Goal: Task Accomplishment & Management: Manage account settings

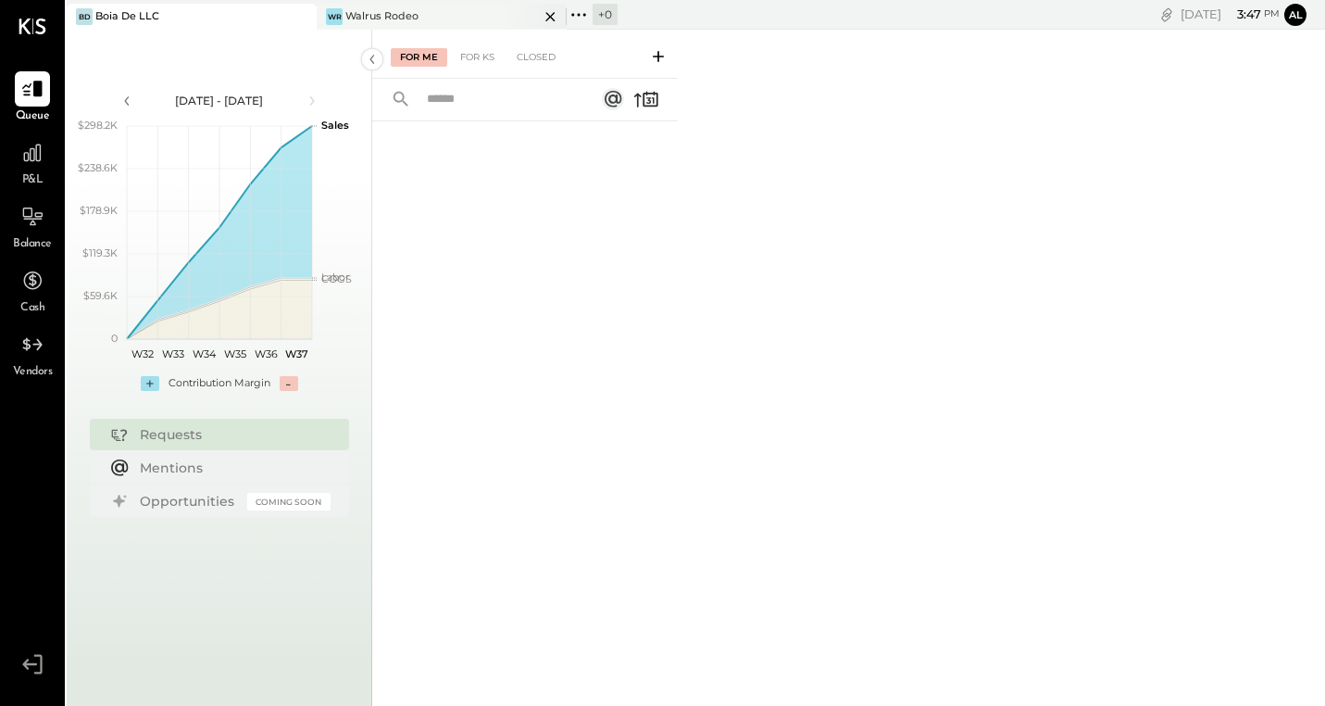
click at [440, 8] on div "WR Walrus Rodeo" at bounding box center [428, 16] width 222 height 17
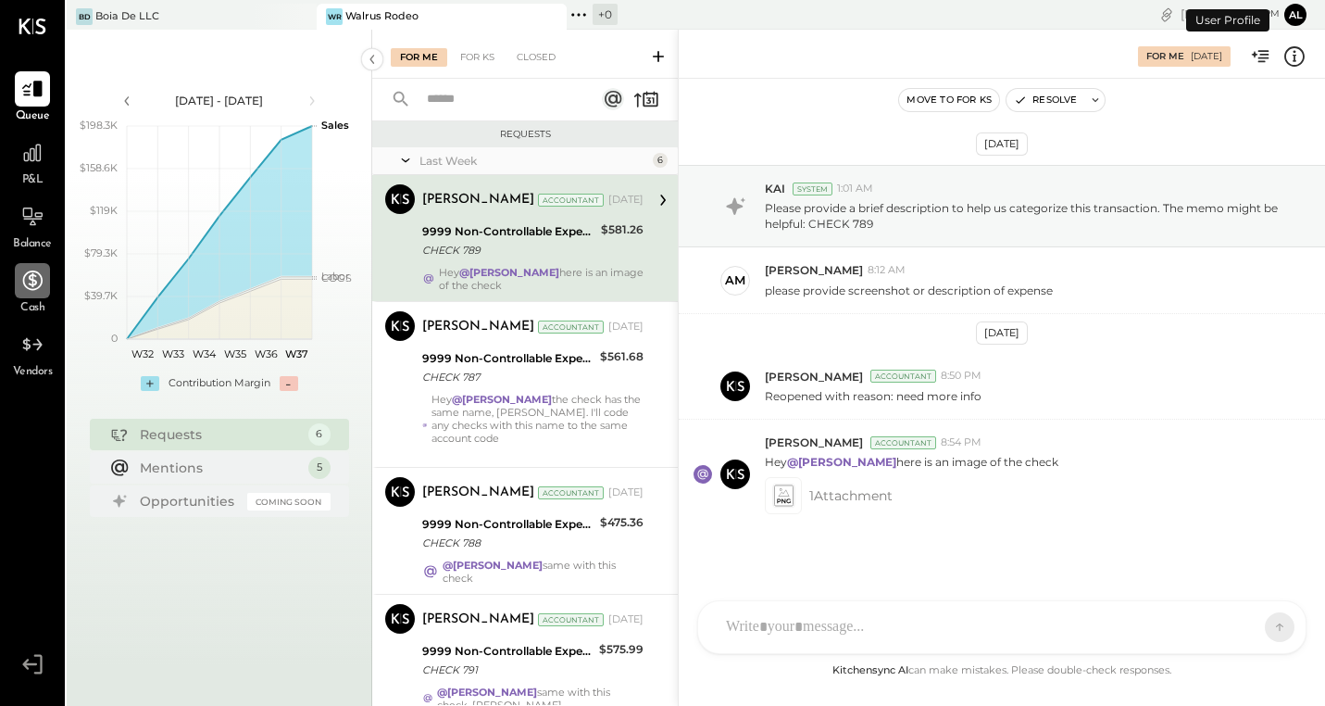
scroll to position [7, 0]
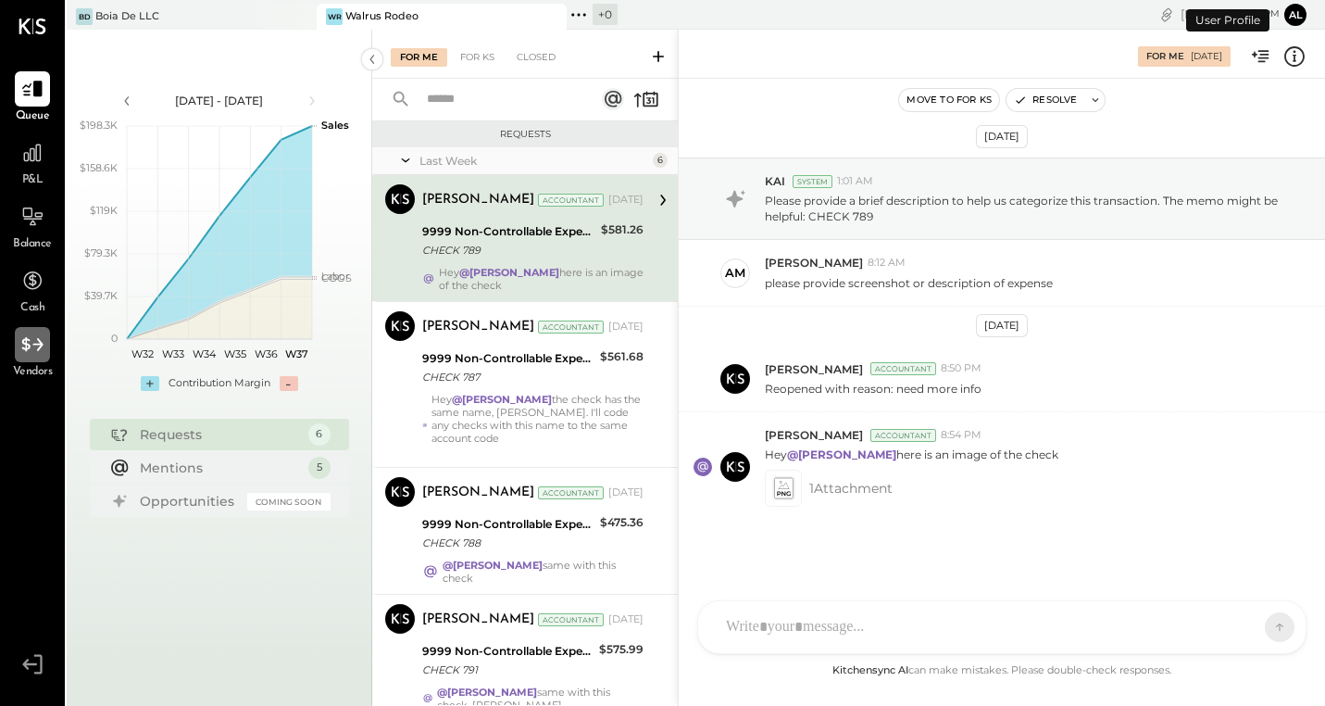
click at [41, 353] on icon at bounding box center [32, 344] width 24 height 24
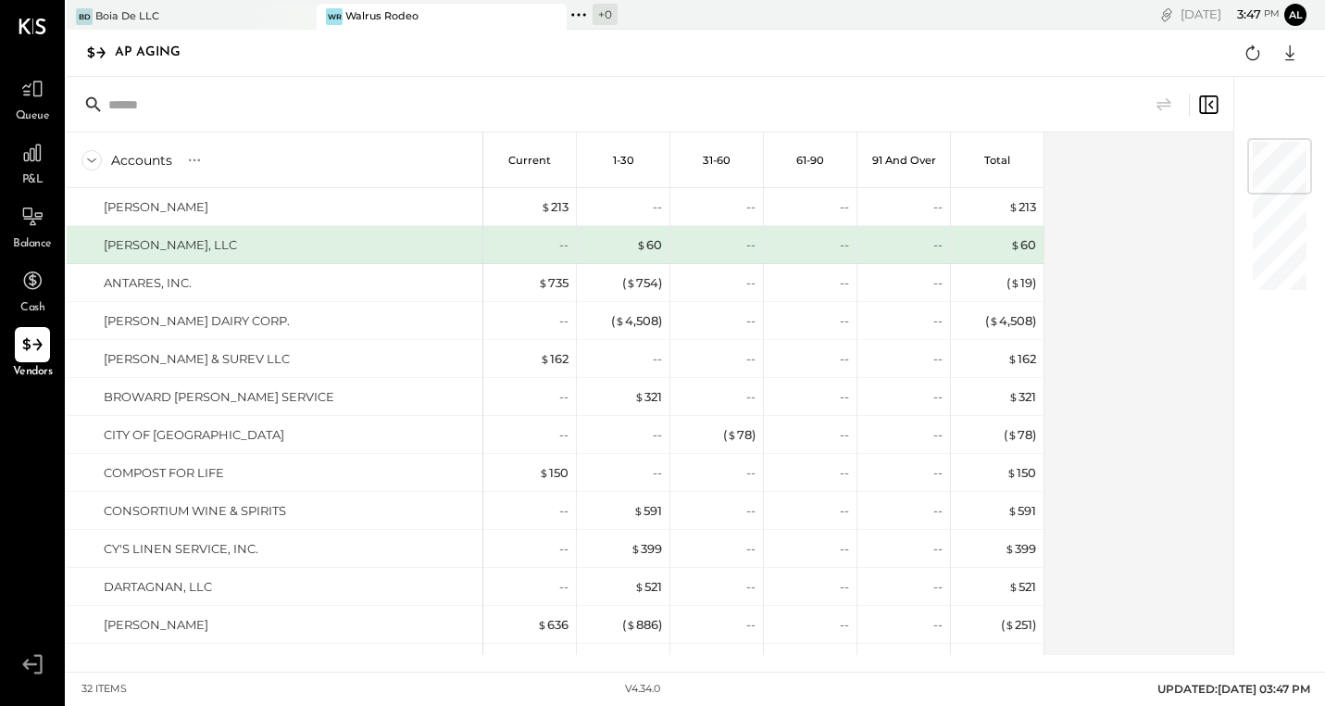
click at [149, 110] on input "text" at bounding box center [254, 104] width 292 height 33
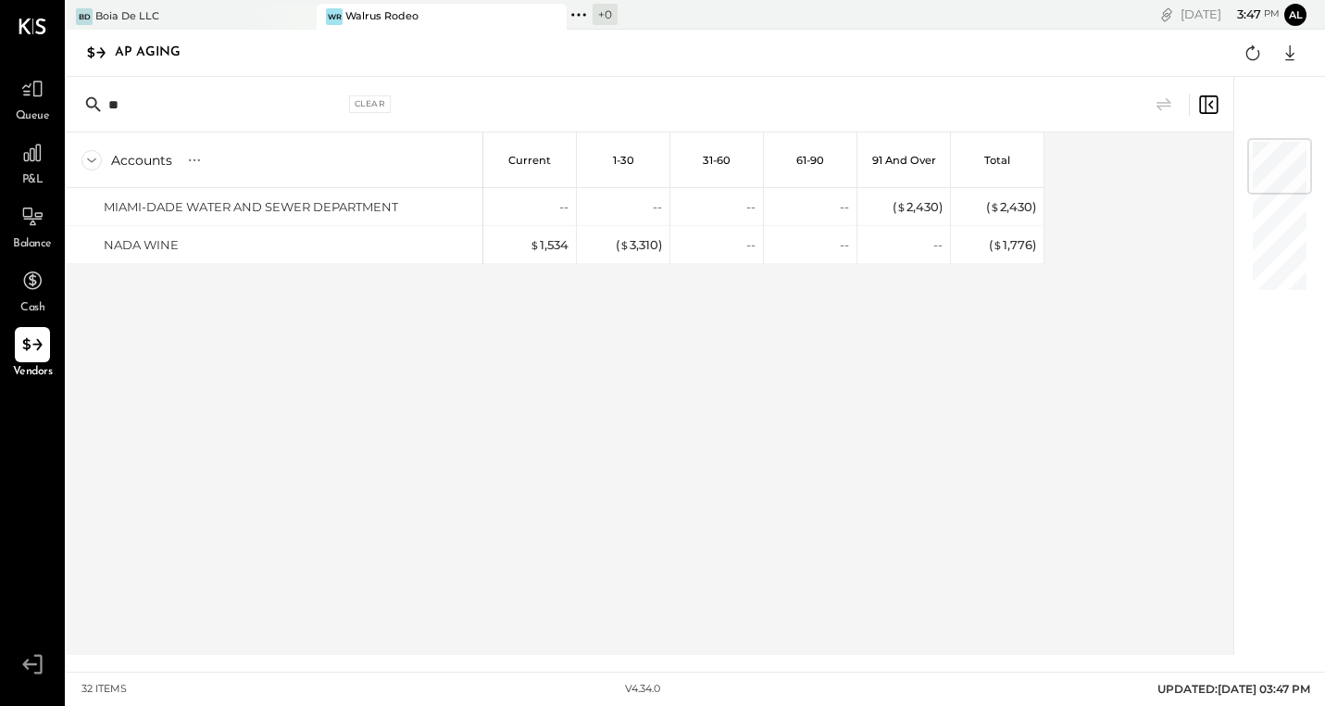
type input "*"
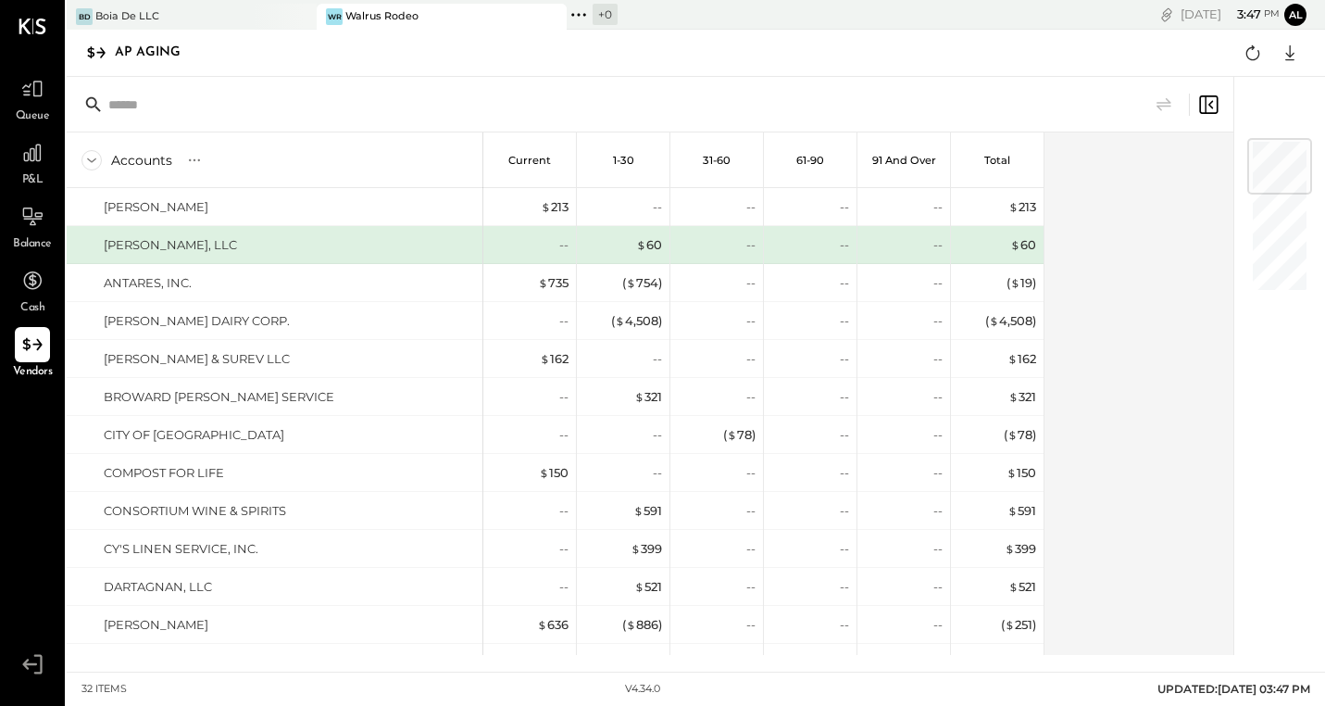
click at [366, 25] on div "WR Walrus Rodeo" at bounding box center [442, 17] width 250 height 26
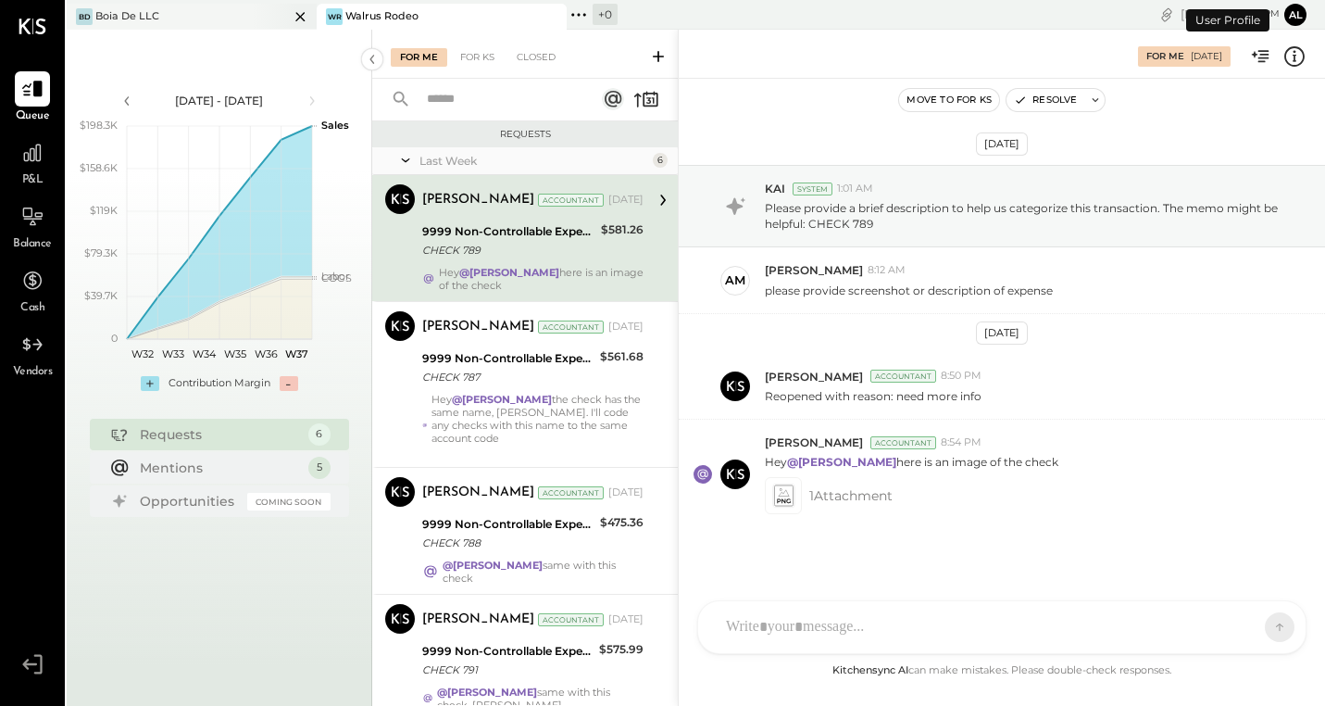
scroll to position [7, 0]
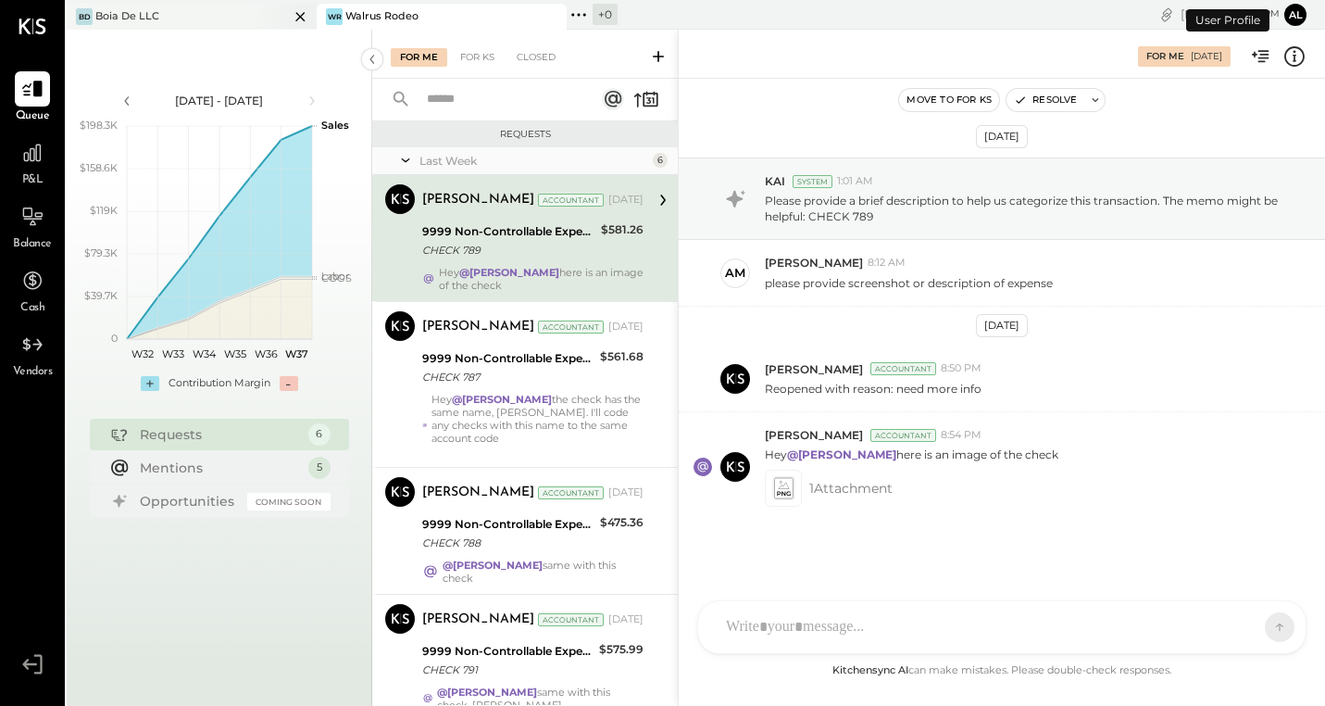
click at [216, 21] on div "[PERSON_NAME] De LLC" at bounding box center [178, 16] width 222 height 17
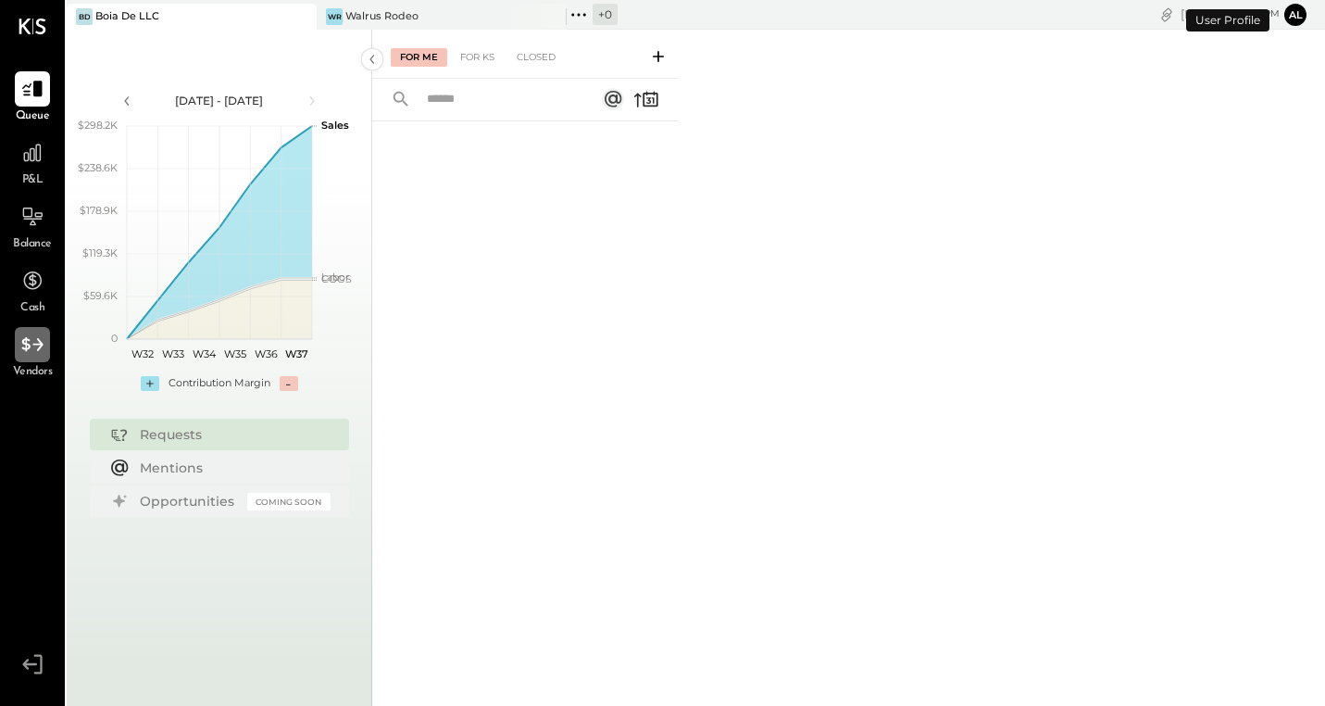
click at [26, 352] on icon at bounding box center [32, 344] width 24 height 24
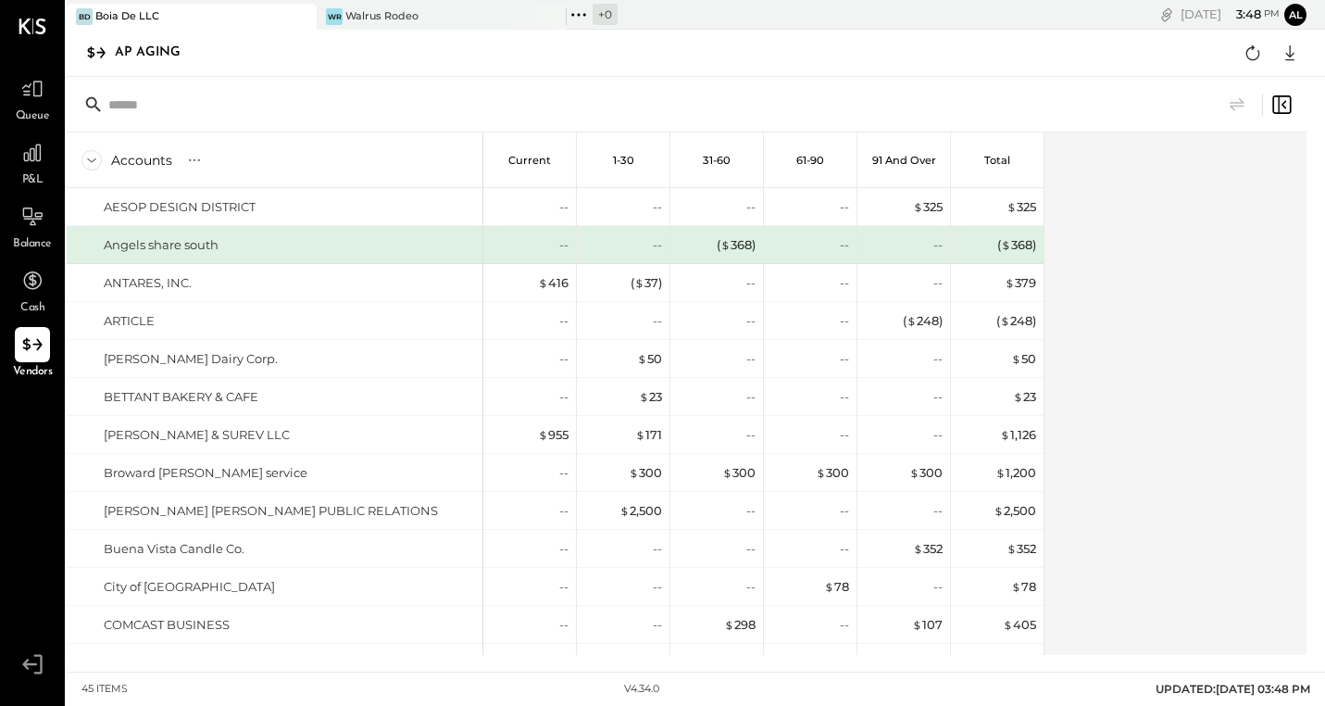
click at [169, 104] on input "text" at bounding box center [254, 104] width 292 height 33
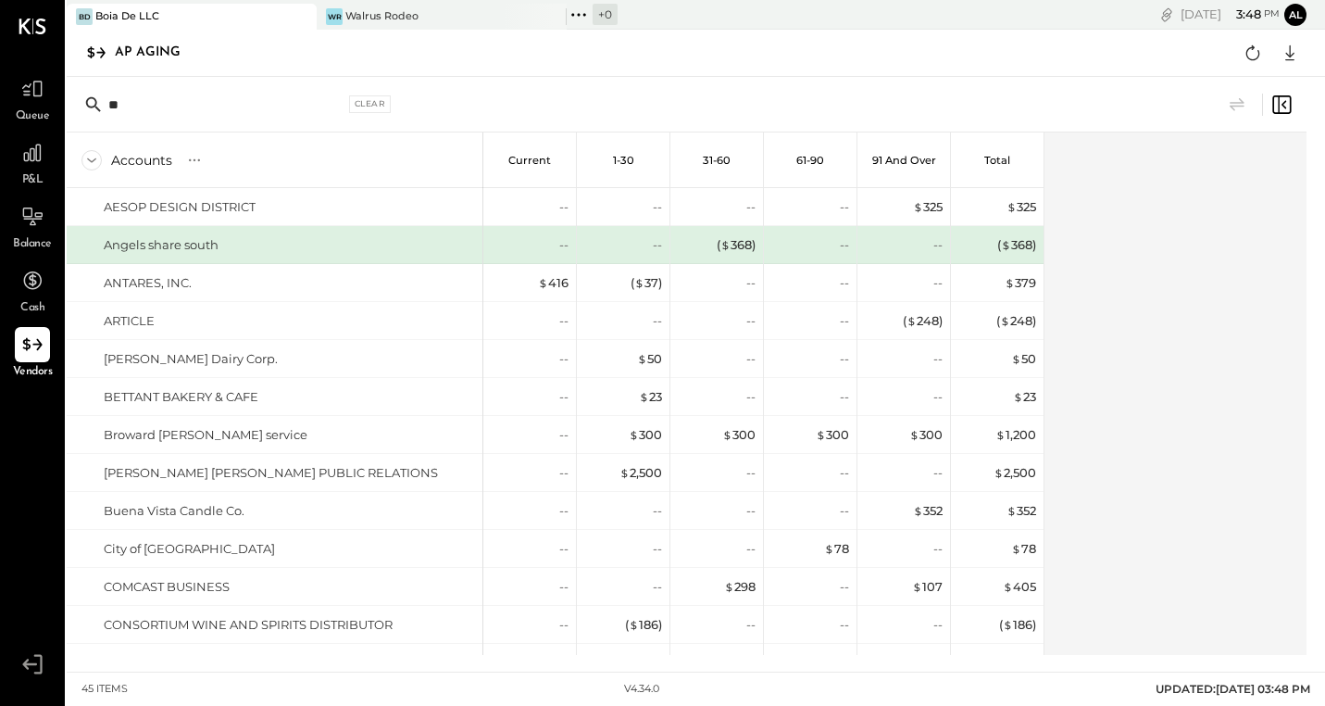
type input "*"
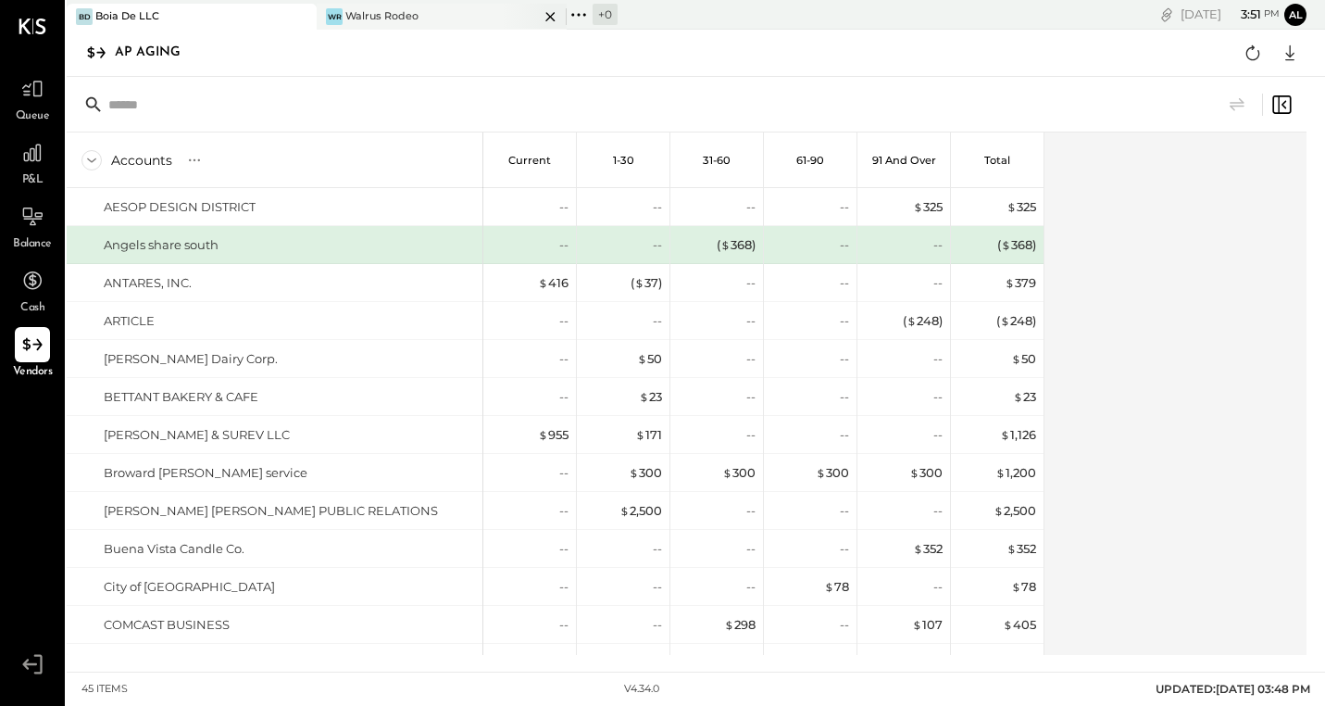
click at [379, 18] on div "Walrus Rodeo" at bounding box center [381, 16] width 73 height 15
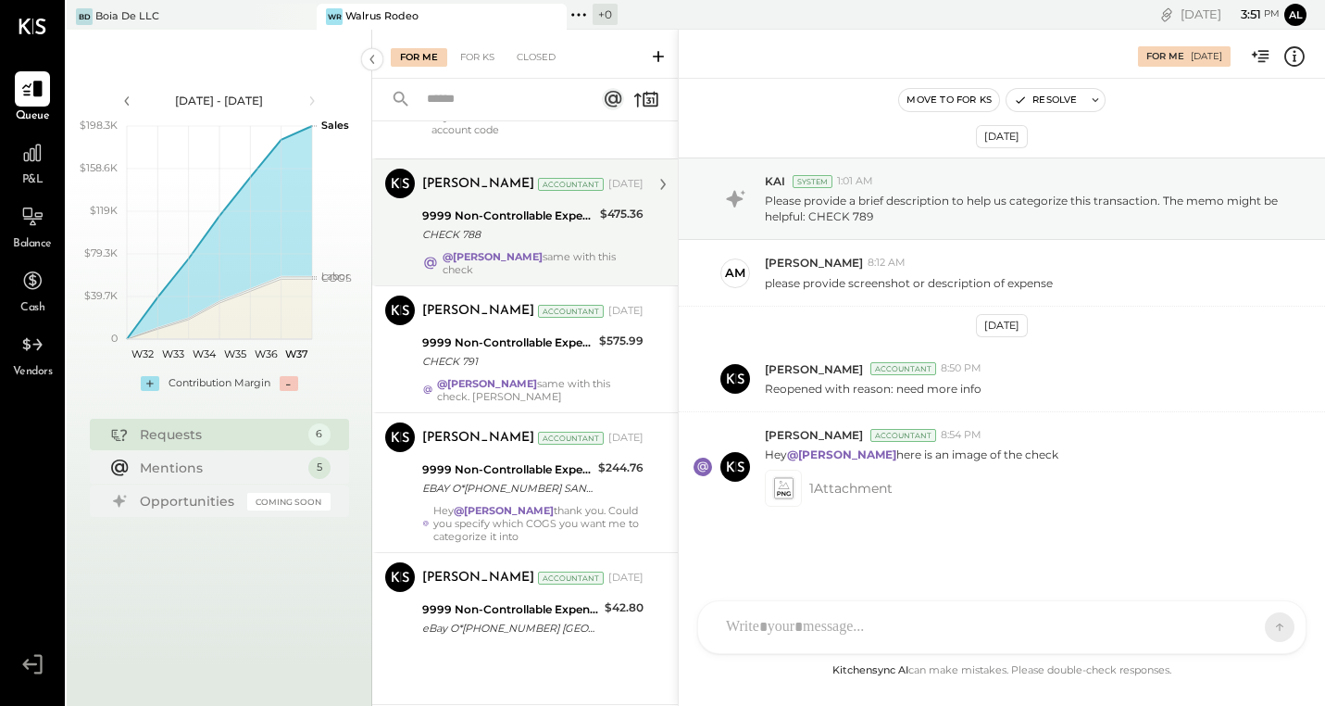
scroll to position [299, 0]
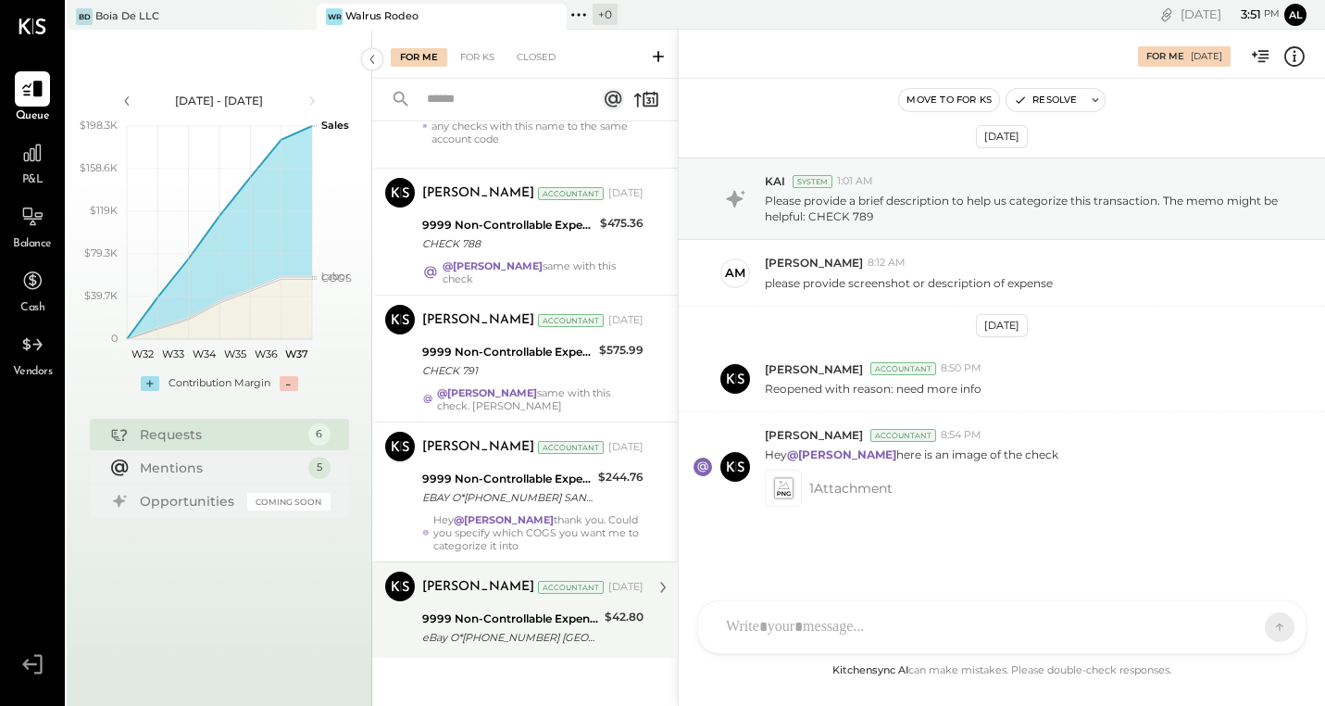
click at [540, 630] on div "eBay O*[PHONE_NUMBER] [GEOGRAPHIC_DATA] 08/26" at bounding box center [510, 637] width 177 height 19
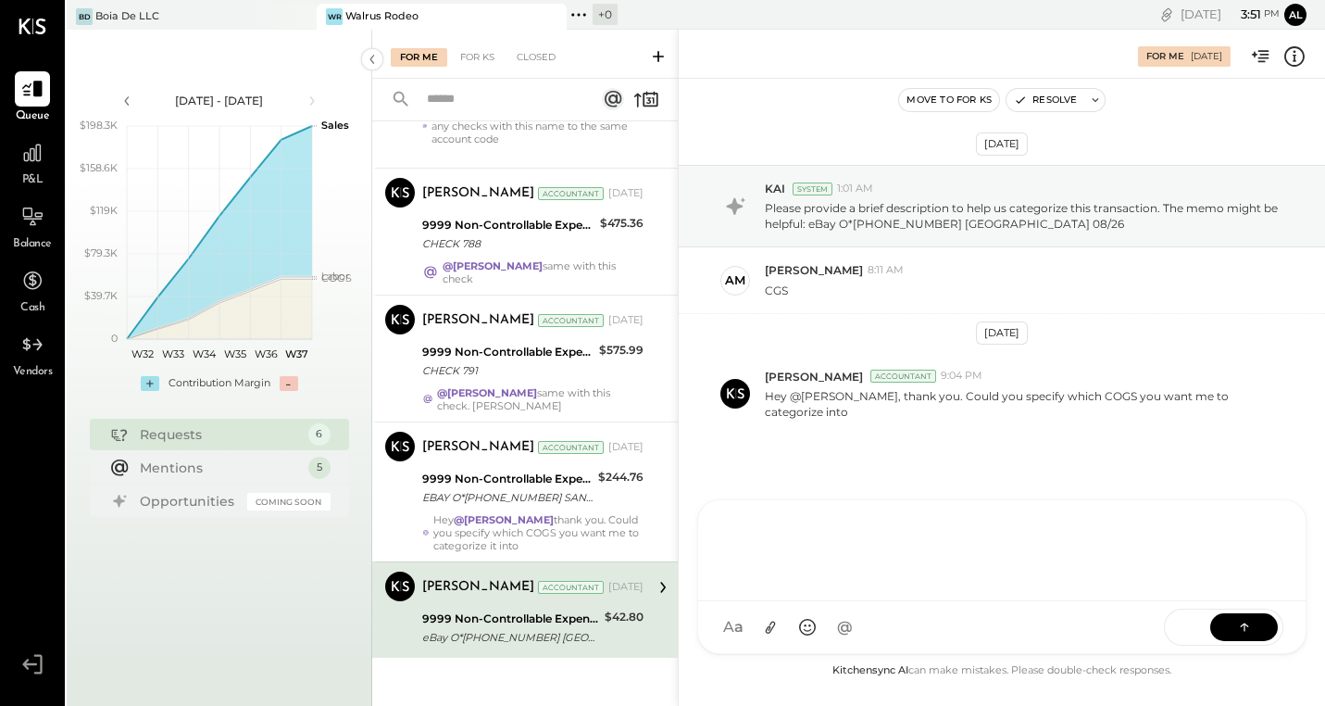
click at [884, 638] on div "CF [PERSON_NAME] ID [PERSON_NAME] Del [PERSON_NAME] AM [PERSON_NAME] AA [PERSON…" at bounding box center [1001, 576] width 609 height 155
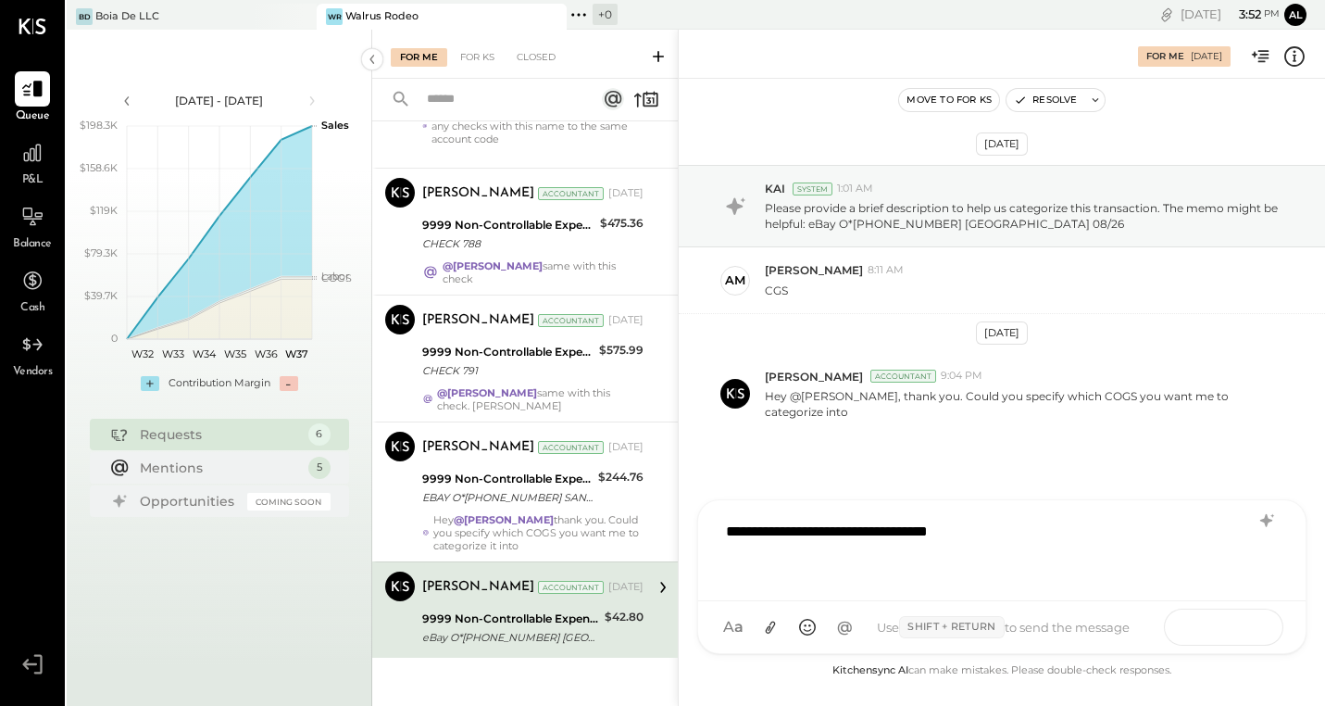
click at [1237, 622] on icon at bounding box center [1244, 626] width 19 height 19
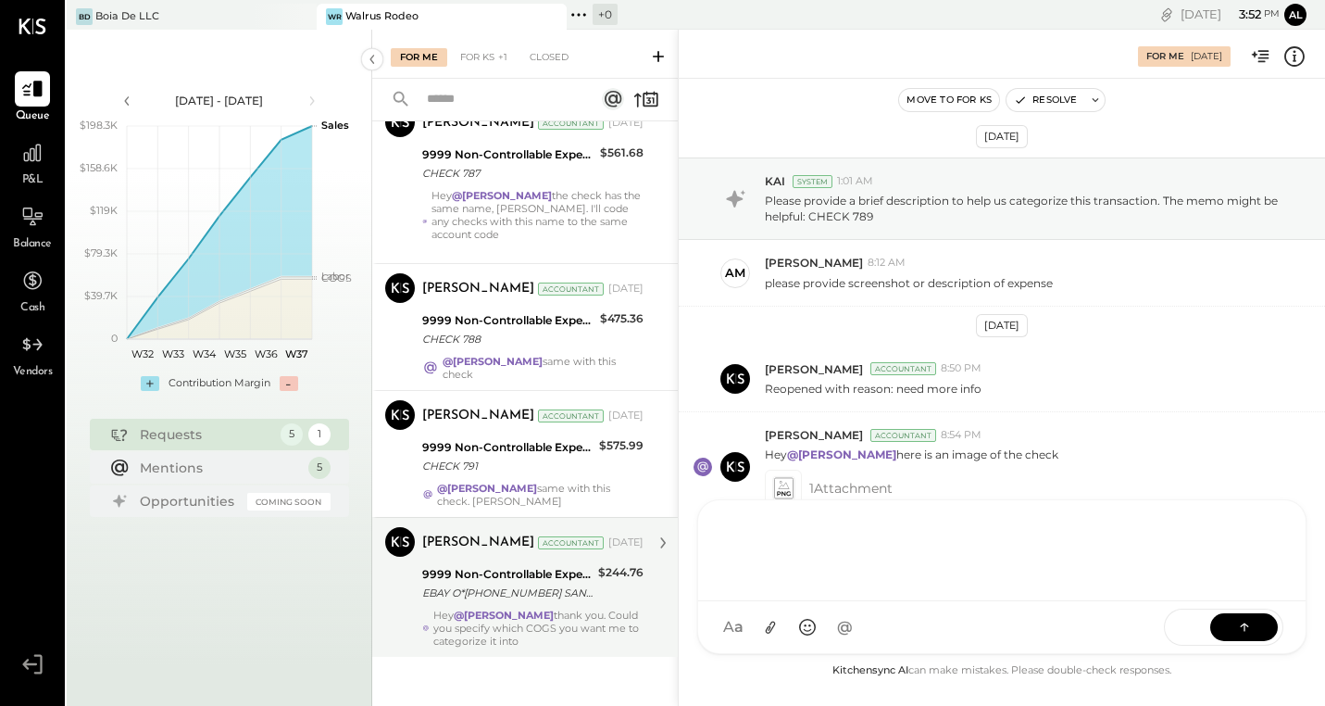
scroll to position [203, 0]
click at [567, 593] on div "EBAY O*[PHONE_NUMBER] SAN JOSE C A 134319 08/25" at bounding box center [507, 593] width 170 height 19
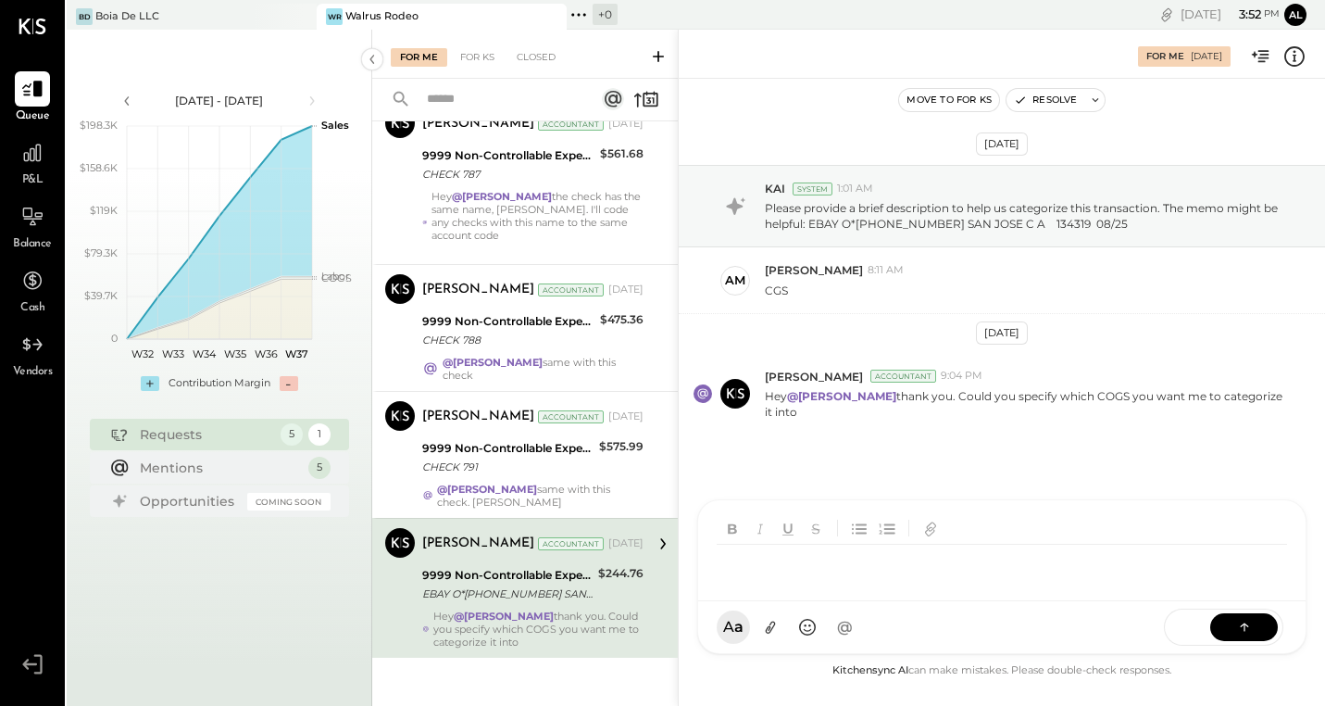
click at [755, 635] on div "CF [PERSON_NAME] ID [PERSON_NAME] Del [PERSON_NAME] AM [PERSON_NAME] AA [PERSON…" at bounding box center [1001, 576] width 609 height 155
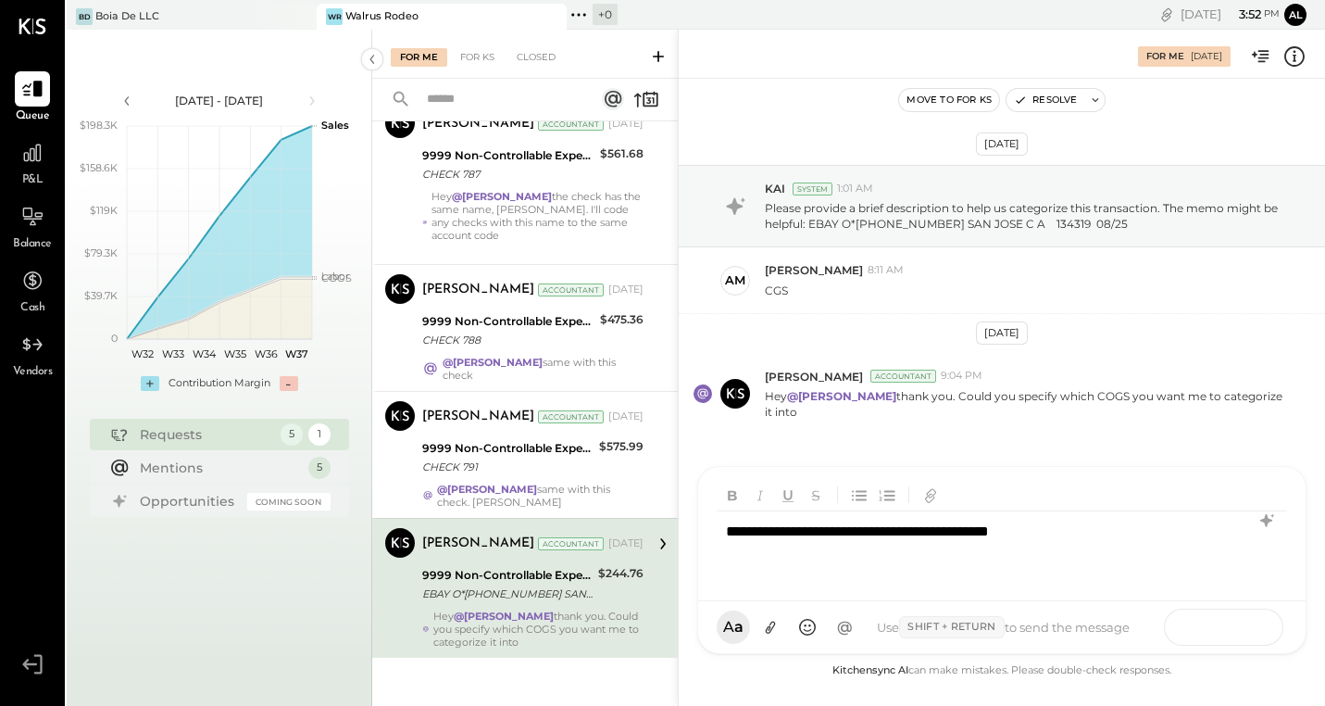
click at [1246, 622] on icon at bounding box center [1244, 626] width 19 height 19
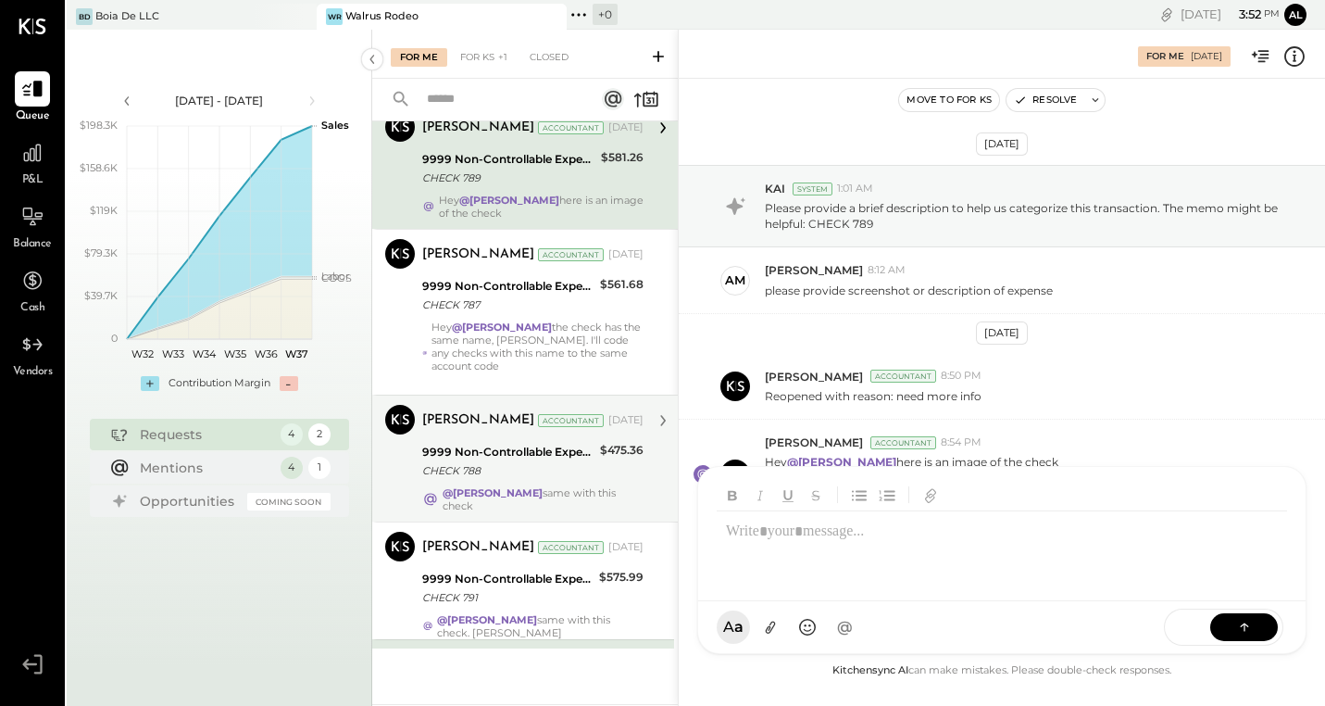
scroll to position [7, 0]
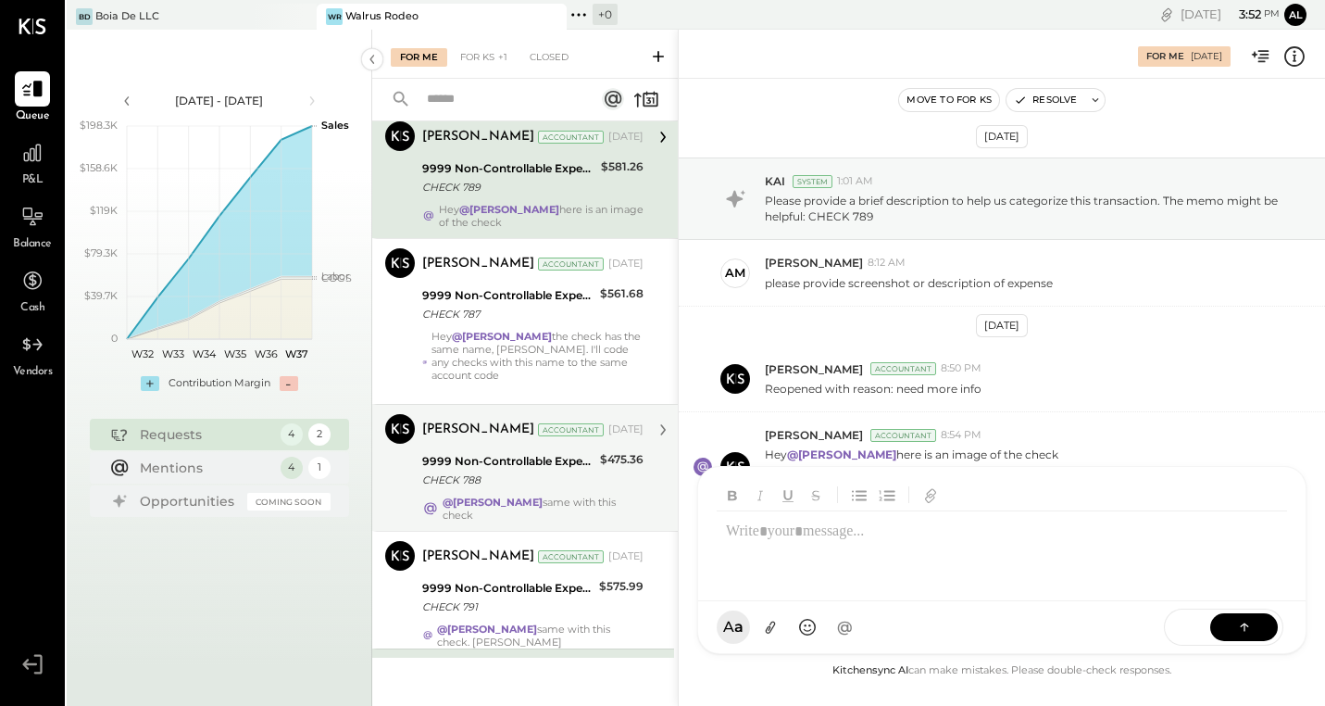
click at [604, 488] on div "$475.36" at bounding box center [622, 470] width 44 height 41
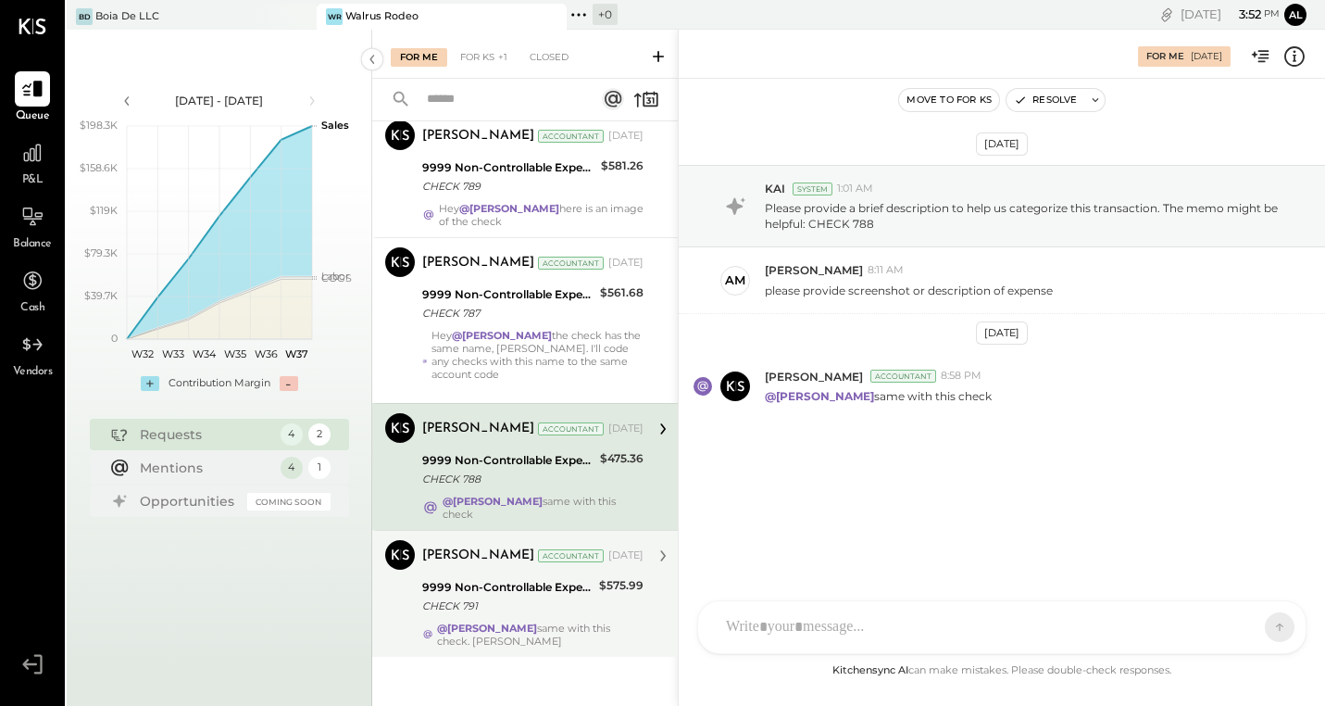
scroll to position [63, 0]
click at [582, 605] on div "CHECK 791" at bounding box center [507, 606] width 171 height 19
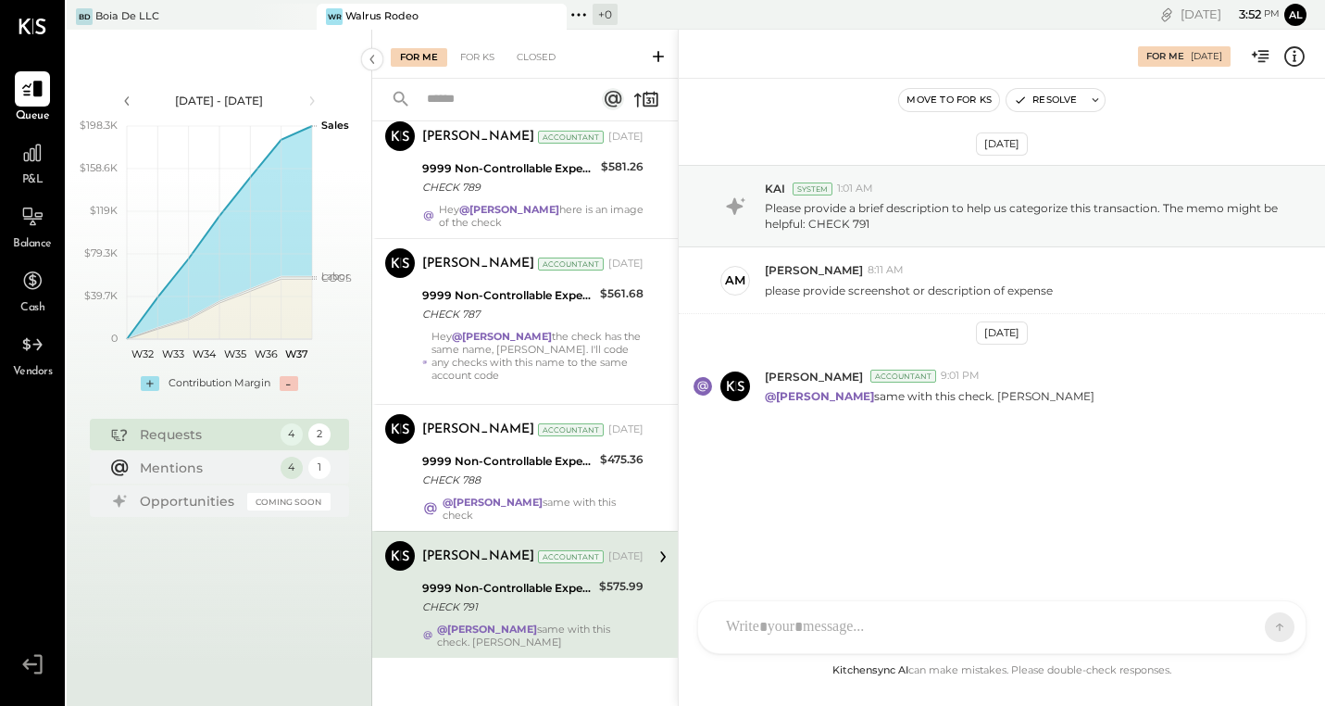
click at [835, 638] on div "CF [PERSON_NAME] ID [PERSON_NAME] Del [PERSON_NAME] AM [PERSON_NAME] AA [PERSON…" at bounding box center [1001, 627] width 609 height 54
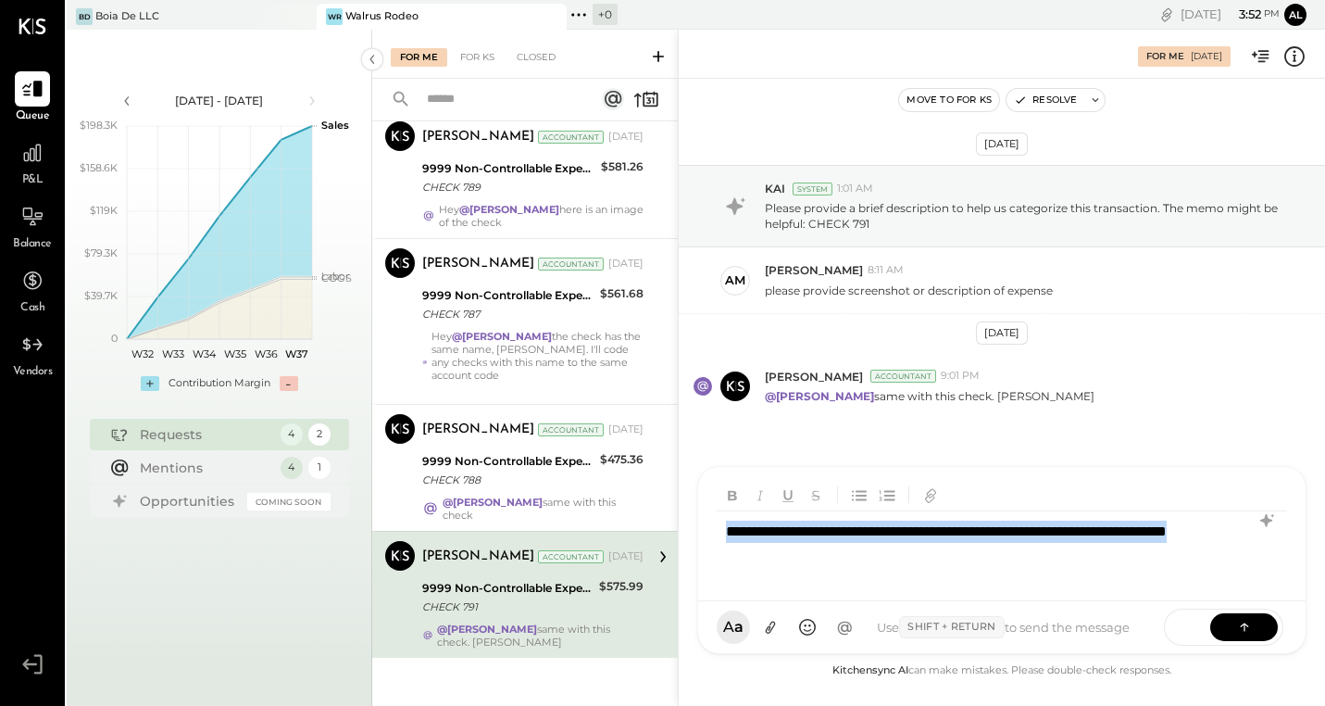
copy div "**********"
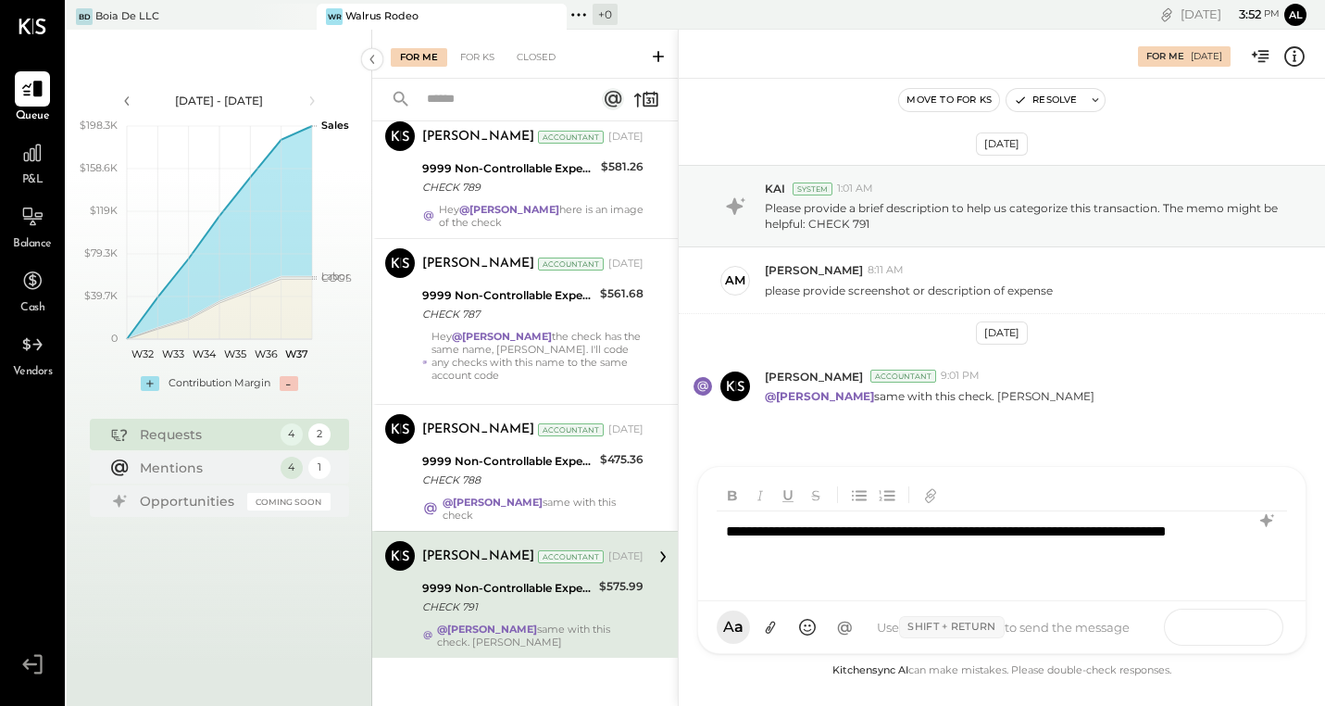
click at [1250, 619] on icon at bounding box center [1244, 626] width 19 height 19
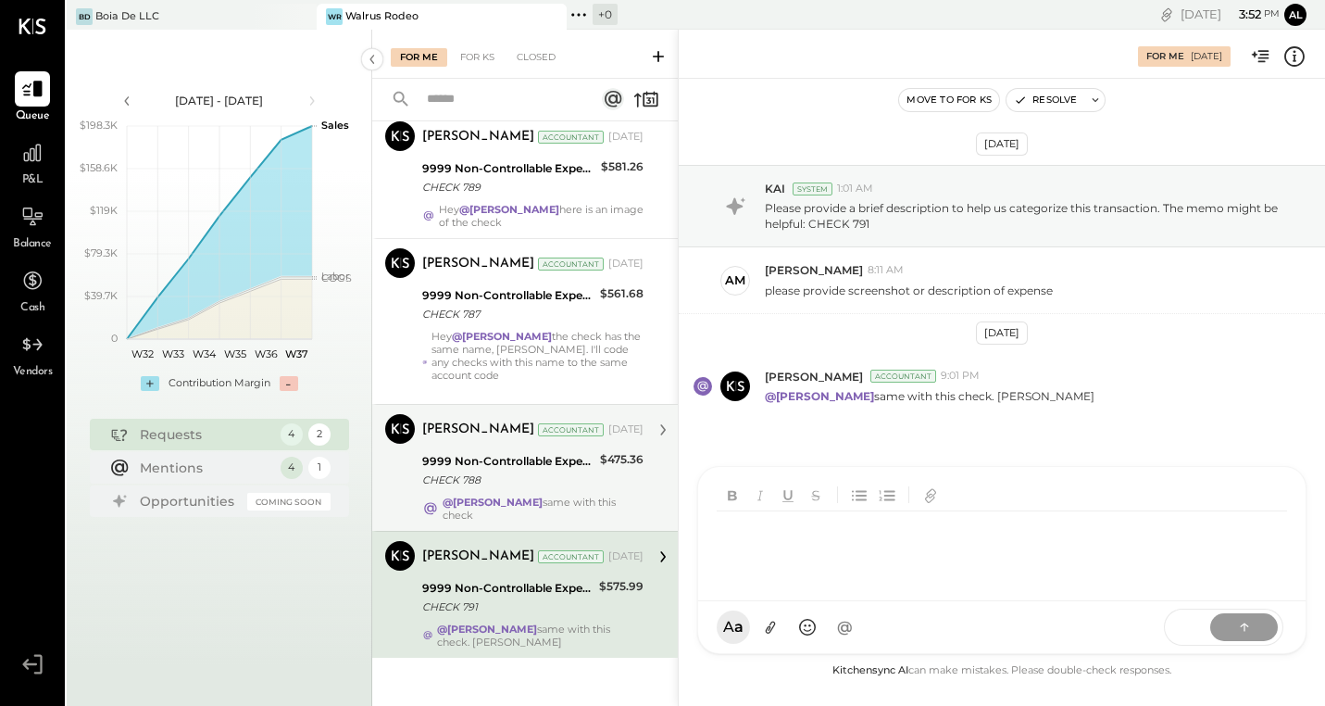
scroll to position [7, 0]
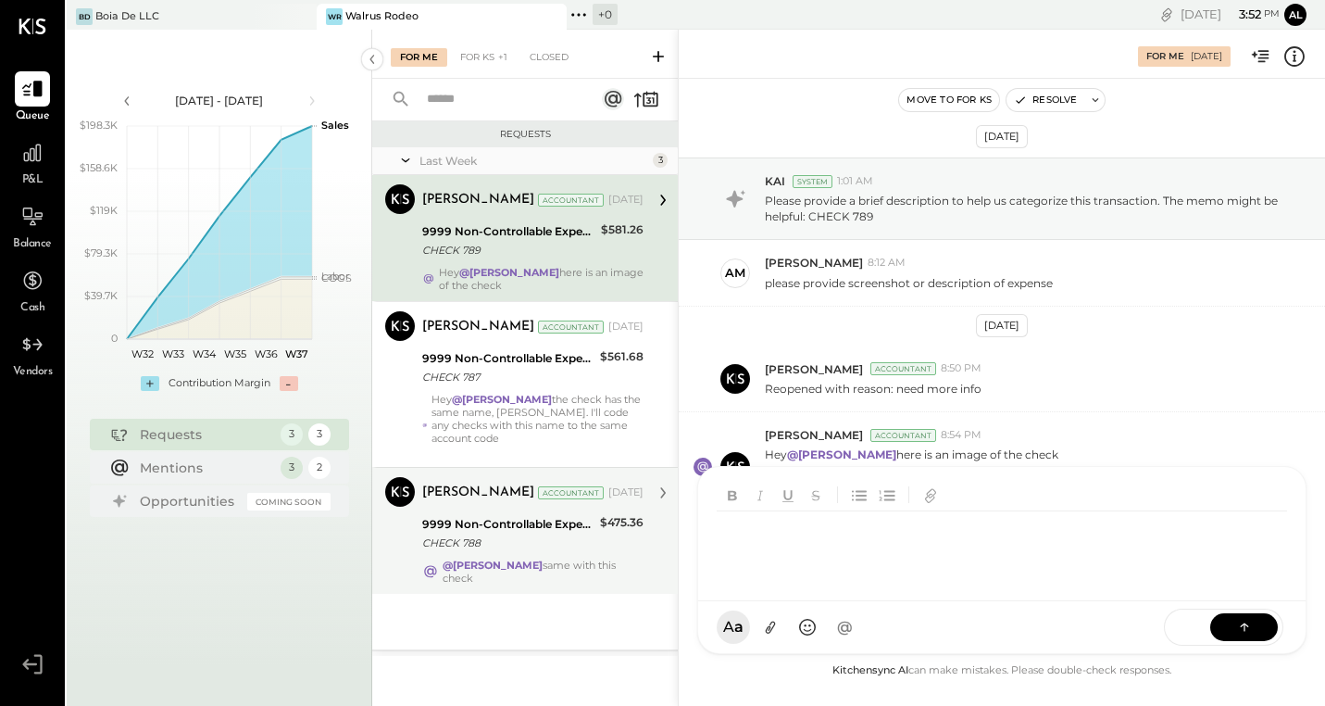
click at [572, 527] on div "9999 Non-Controllable Expenses:Other Income and Expenses:To Be Classified P&L" at bounding box center [508, 524] width 172 height 19
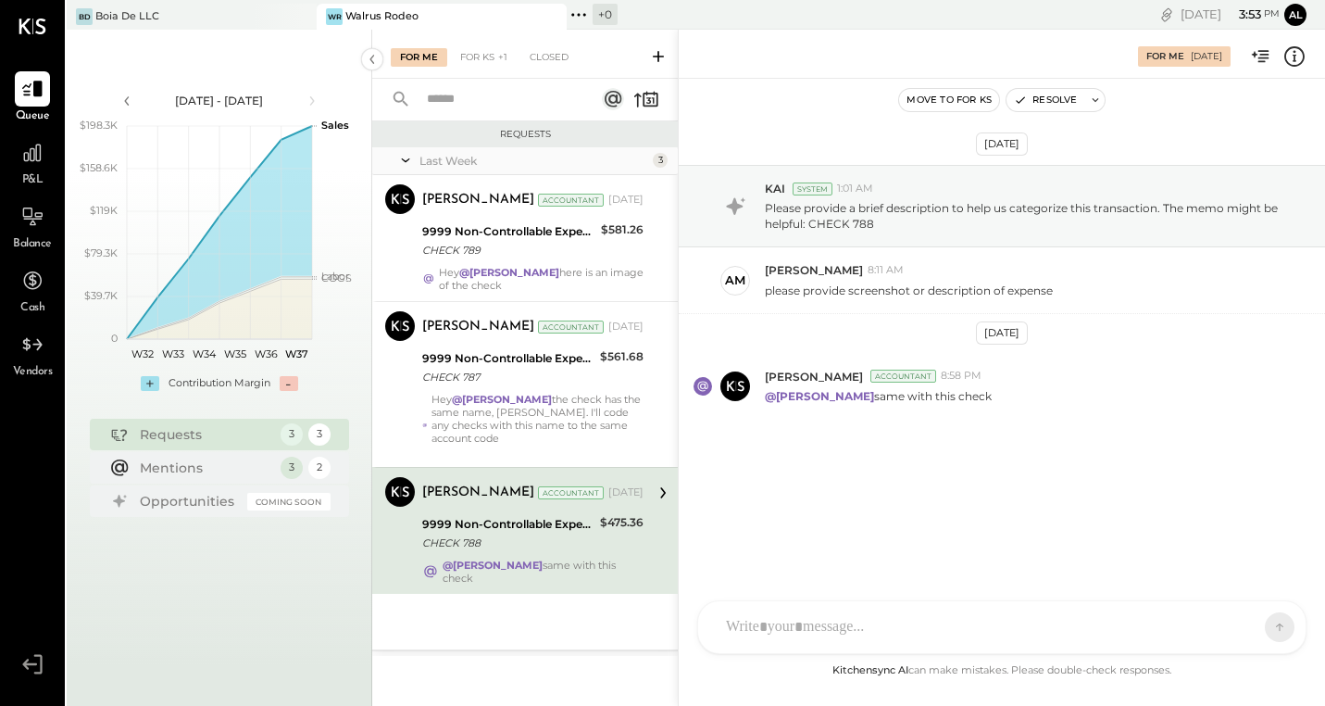
click at [850, 638] on div "CF [PERSON_NAME] ID [PERSON_NAME] Del [PERSON_NAME] AM [PERSON_NAME] AA [PERSON…" at bounding box center [1001, 627] width 609 height 54
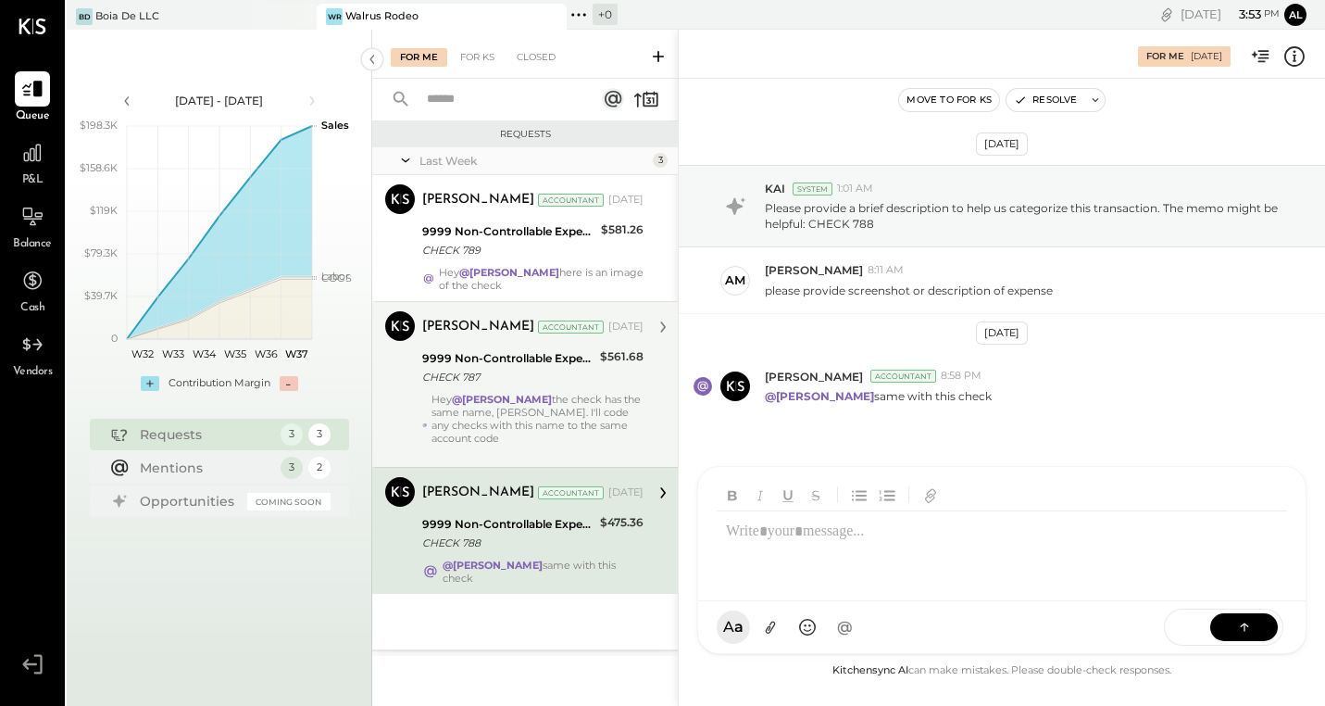
click at [581, 394] on div "Hey @[PERSON_NAME] the check has the same name, [PERSON_NAME]. I'll code any ch…" at bounding box center [538, 425] width 212 height 65
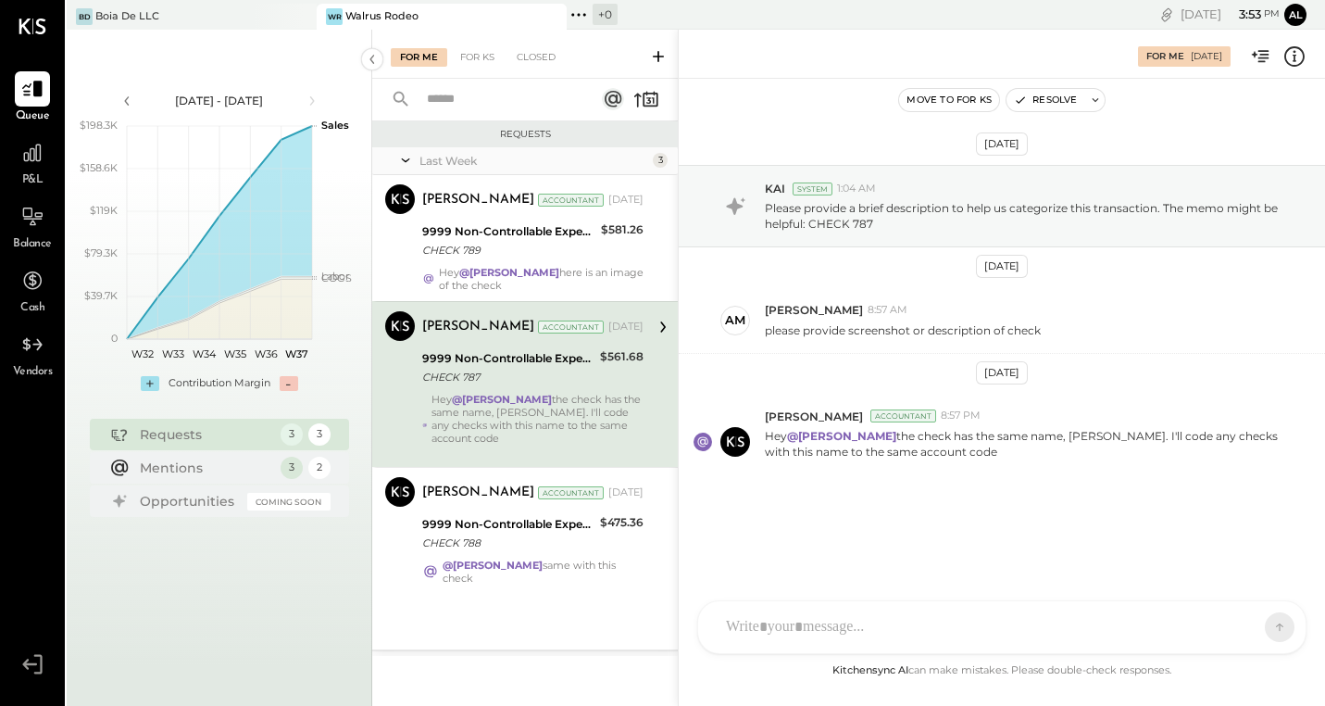
click at [859, 637] on div "CF [PERSON_NAME] ID [PERSON_NAME] Del [PERSON_NAME] AM [PERSON_NAME] AA [PERSON…" at bounding box center [1001, 627] width 609 height 54
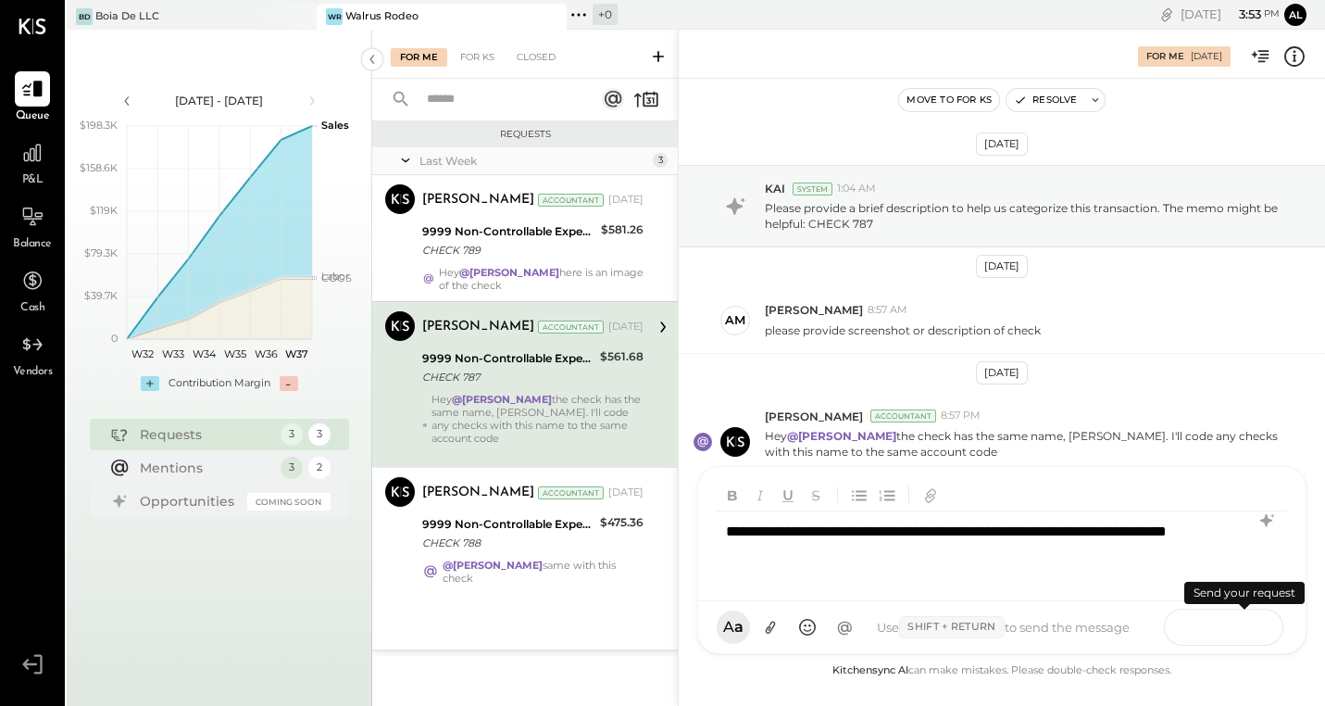
click at [1241, 622] on icon at bounding box center [1244, 626] width 19 height 19
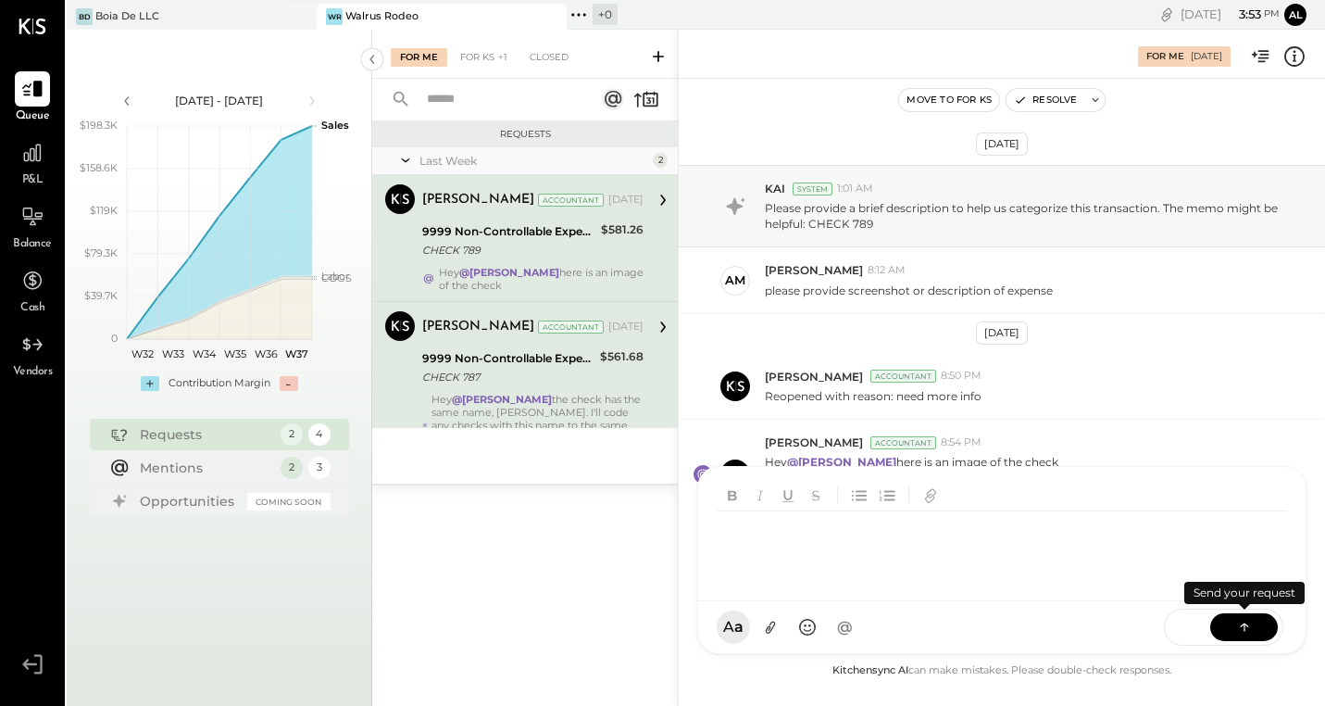
scroll to position [7, 0]
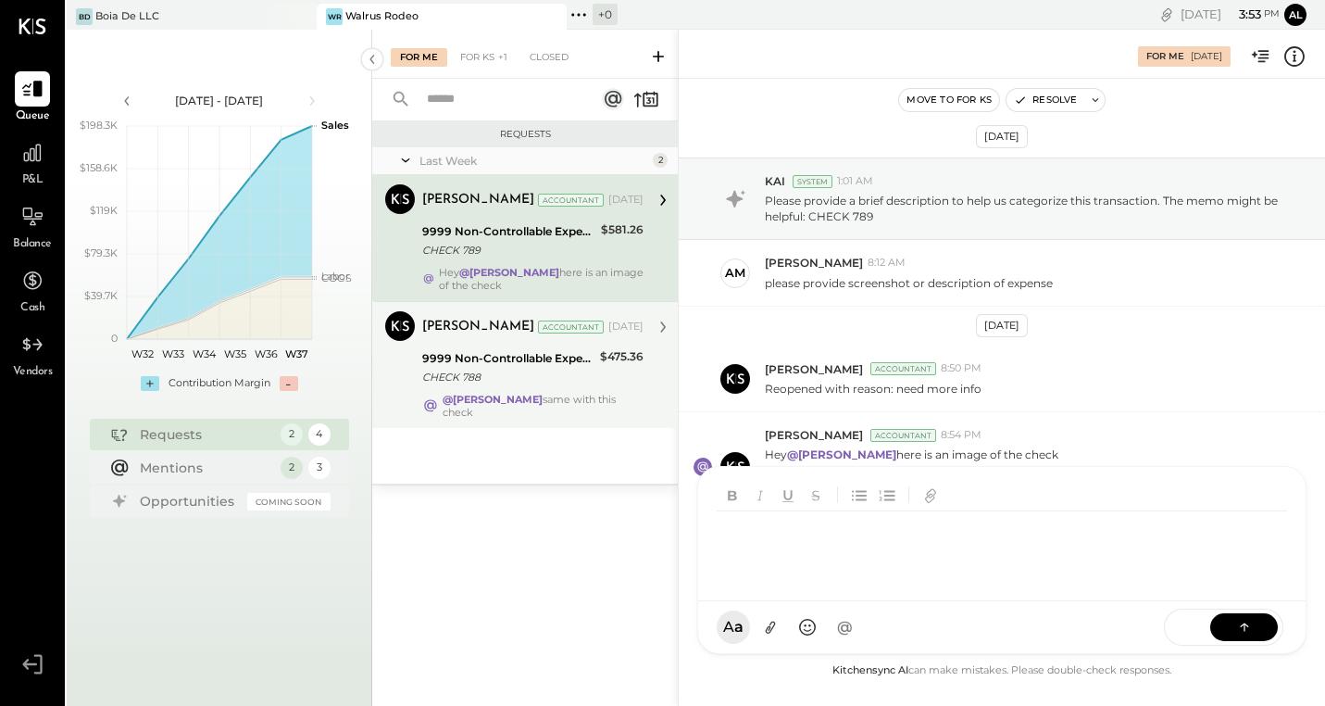
click at [567, 382] on div "CHECK 788" at bounding box center [508, 377] width 172 height 19
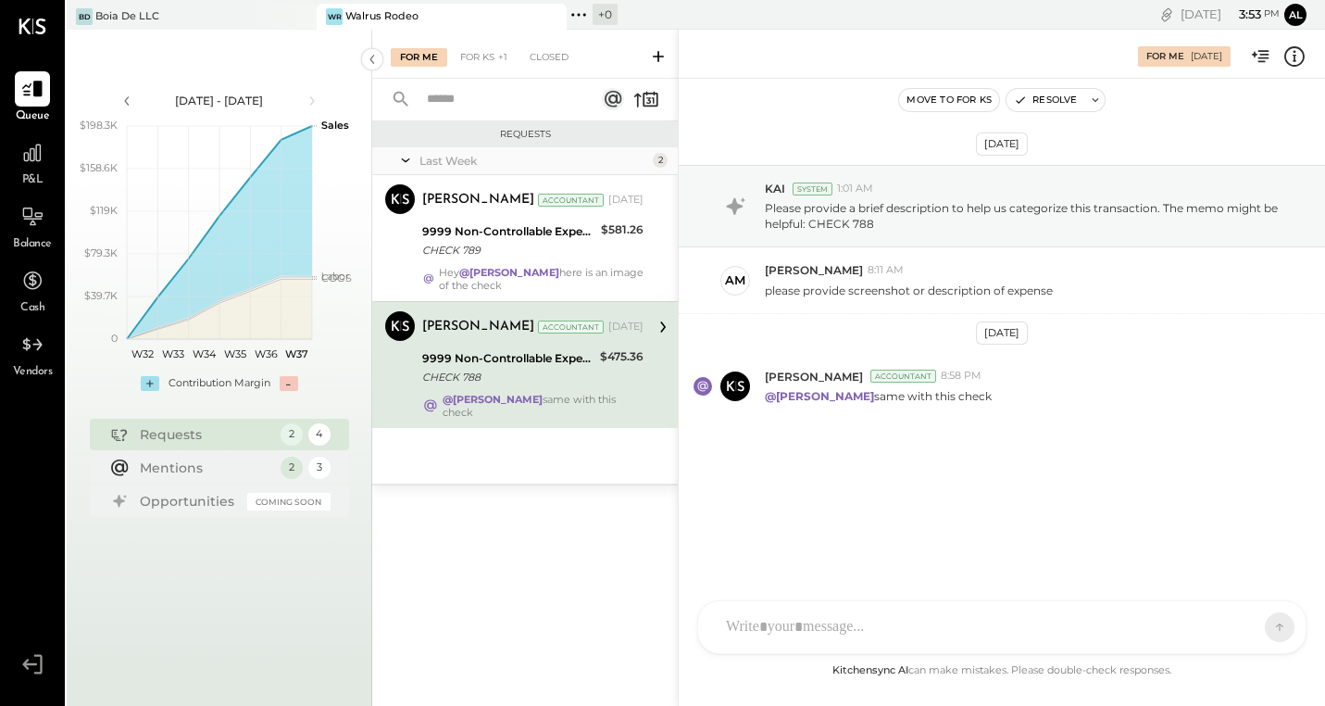
click at [945, 636] on div at bounding box center [1001, 627] width 607 height 52
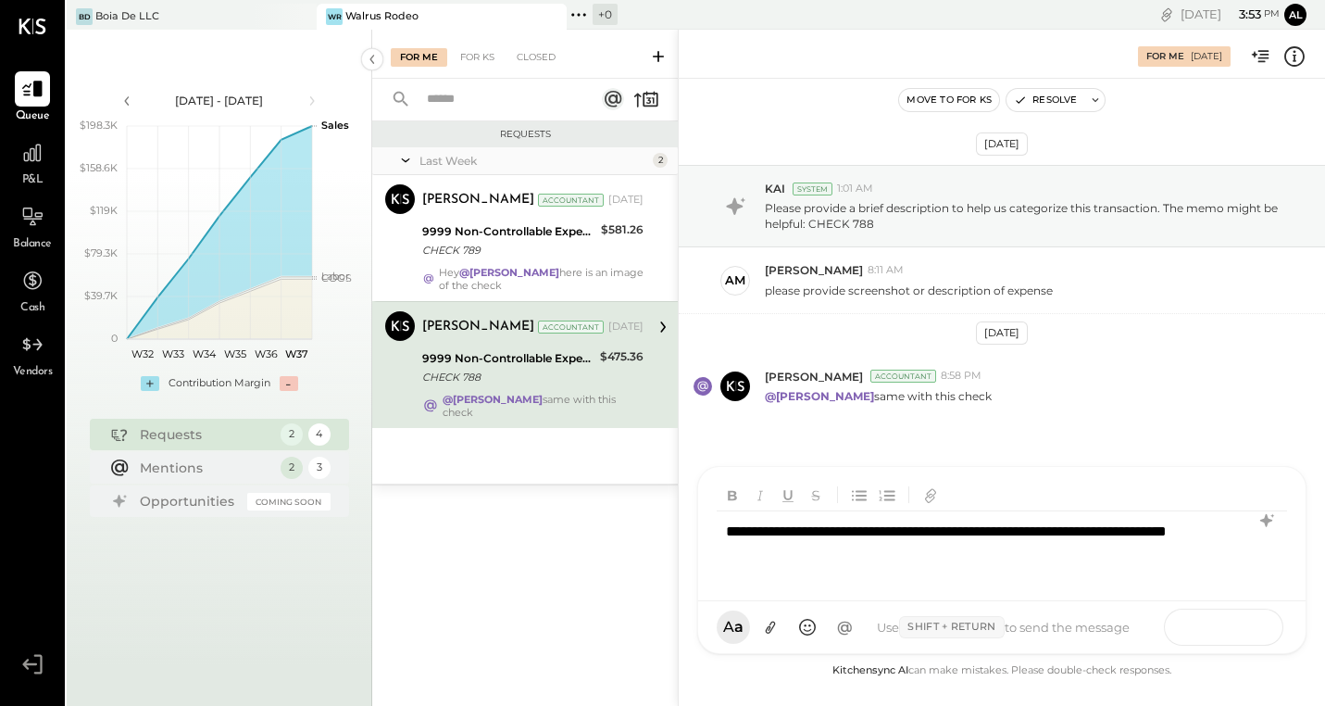
click at [1262, 627] on button at bounding box center [1244, 626] width 68 height 28
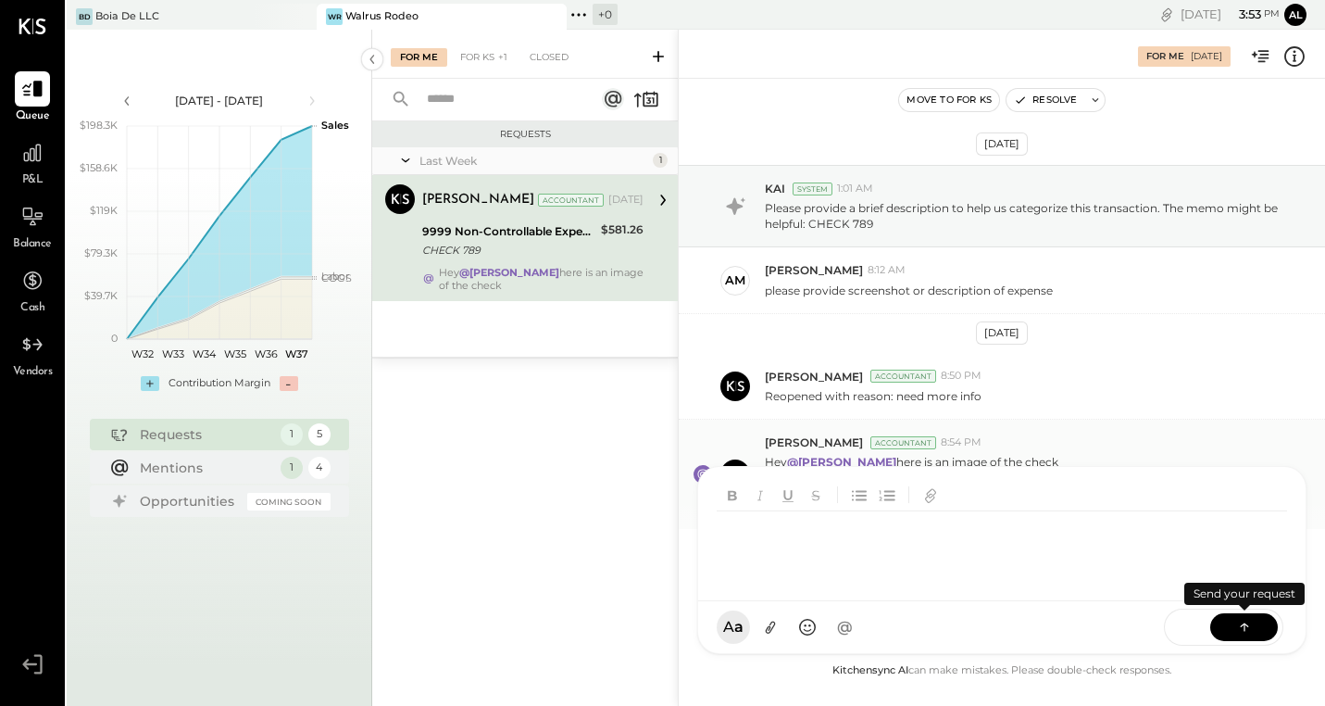
scroll to position [7, 0]
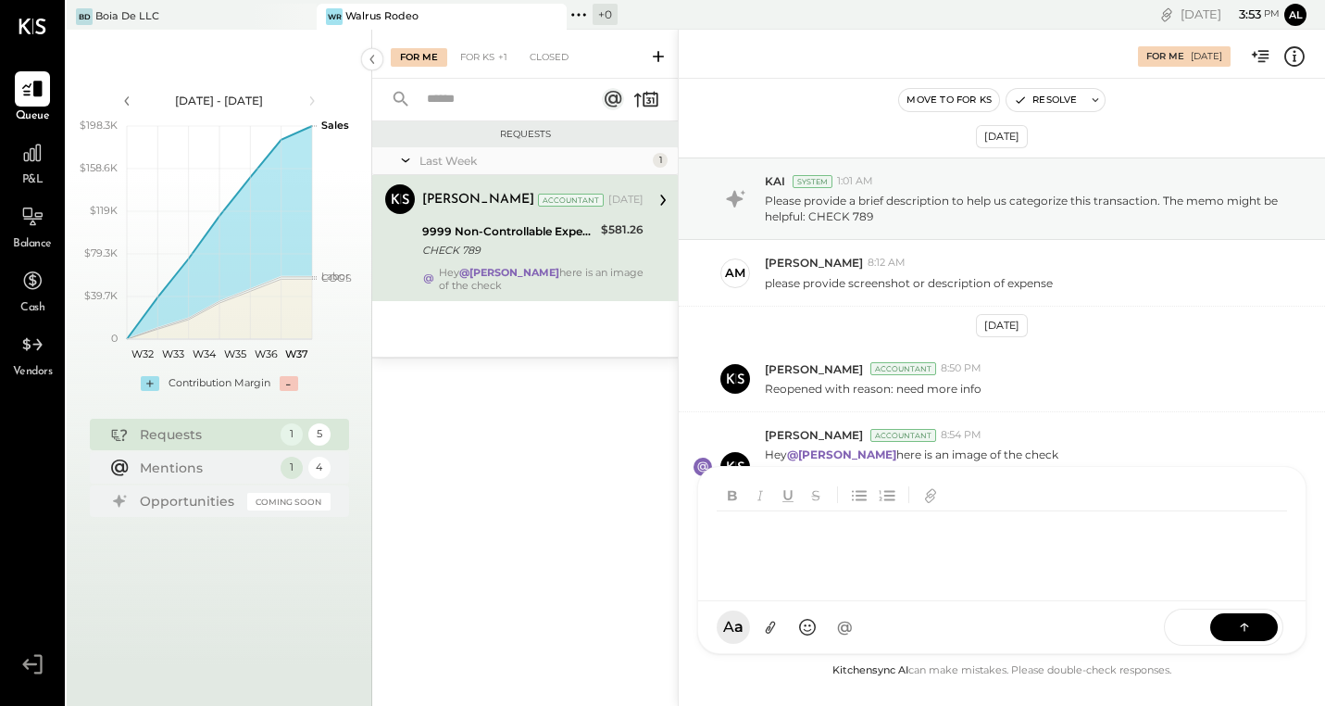
click at [621, 257] on div "$581.26" at bounding box center [622, 240] width 43 height 41
click at [790, 483] on icon at bounding box center [782, 488] width 19 height 21
click at [806, 585] on div at bounding box center [1005, 548] width 577 height 74
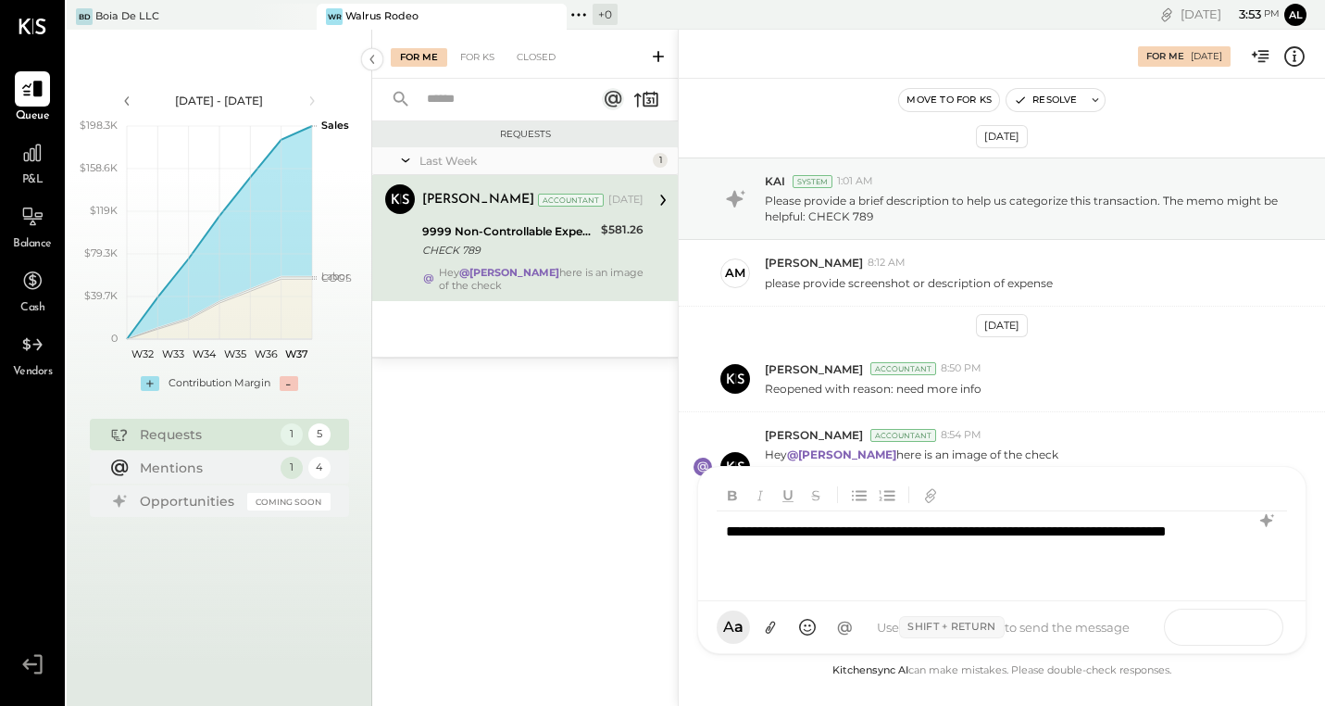
click at [1233, 628] on button at bounding box center [1244, 626] width 68 height 28
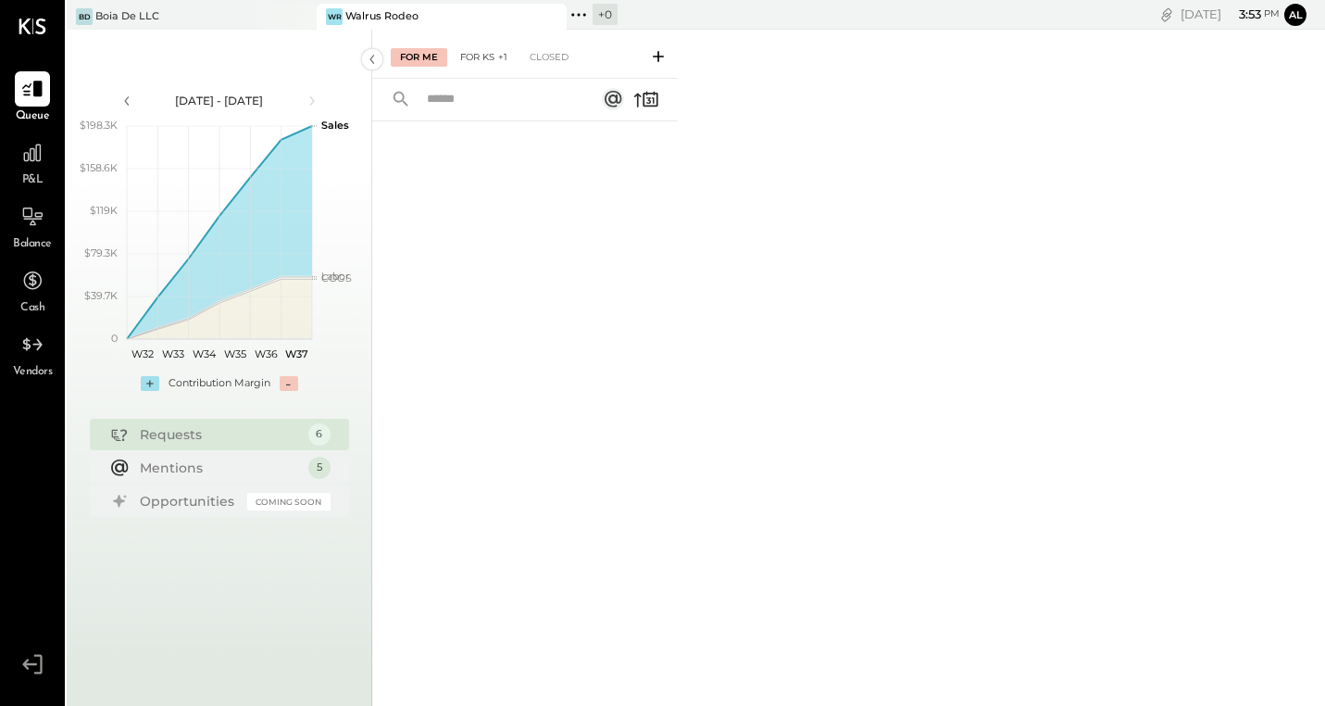
click at [471, 55] on div "For KS +1" at bounding box center [484, 57] width 66 height 19
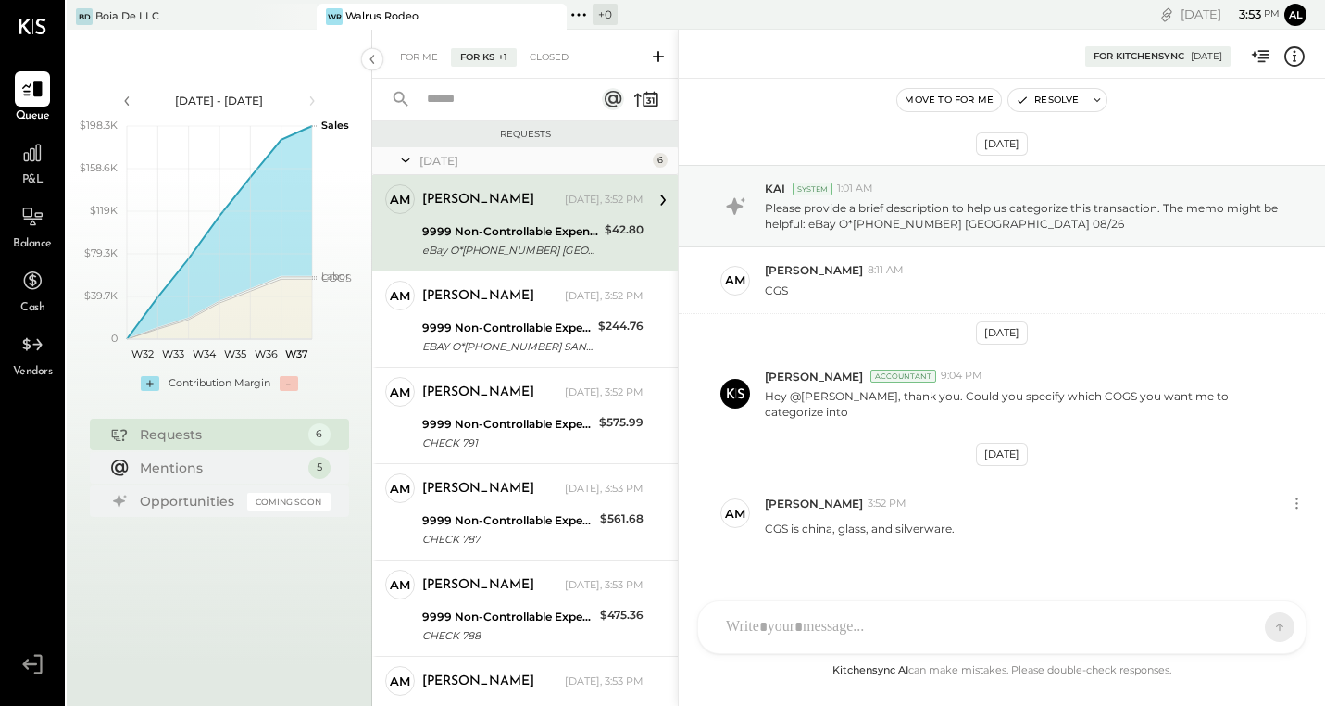
scroll to position [14, 0]
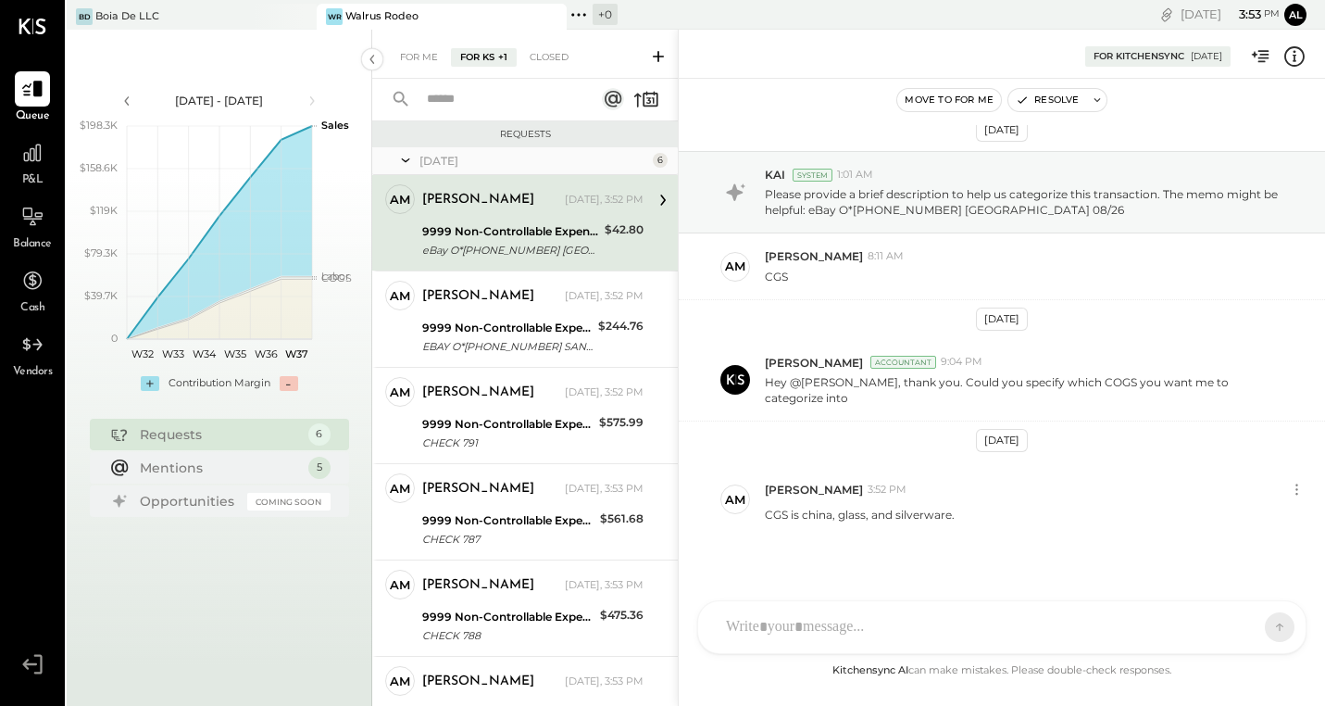
click at [657, 55] on icon at bounding box center [658, 56] width 11 height 11
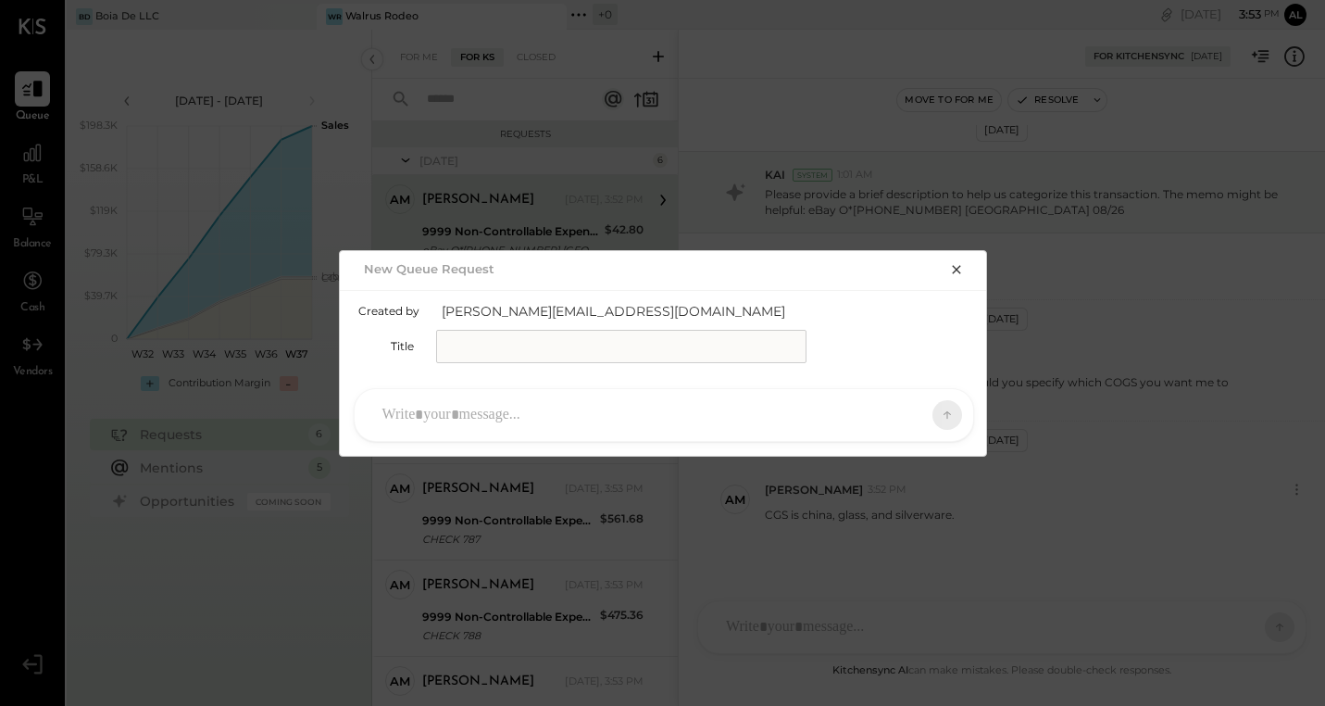
click at [545, 342] on input "text" at bounding box center [621, 346] width 370 height 33
type input "**********"
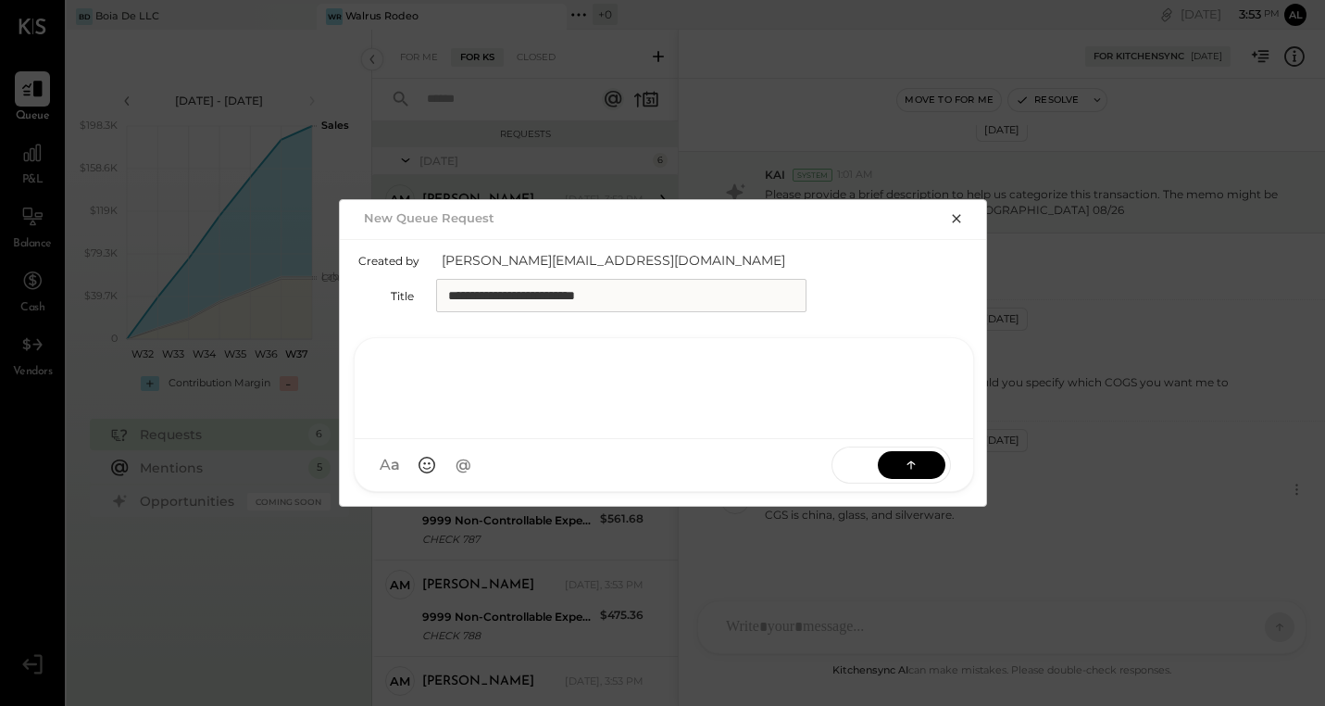
click at [474, 397] on div at bounding box center [664, 386] width 582 height 74
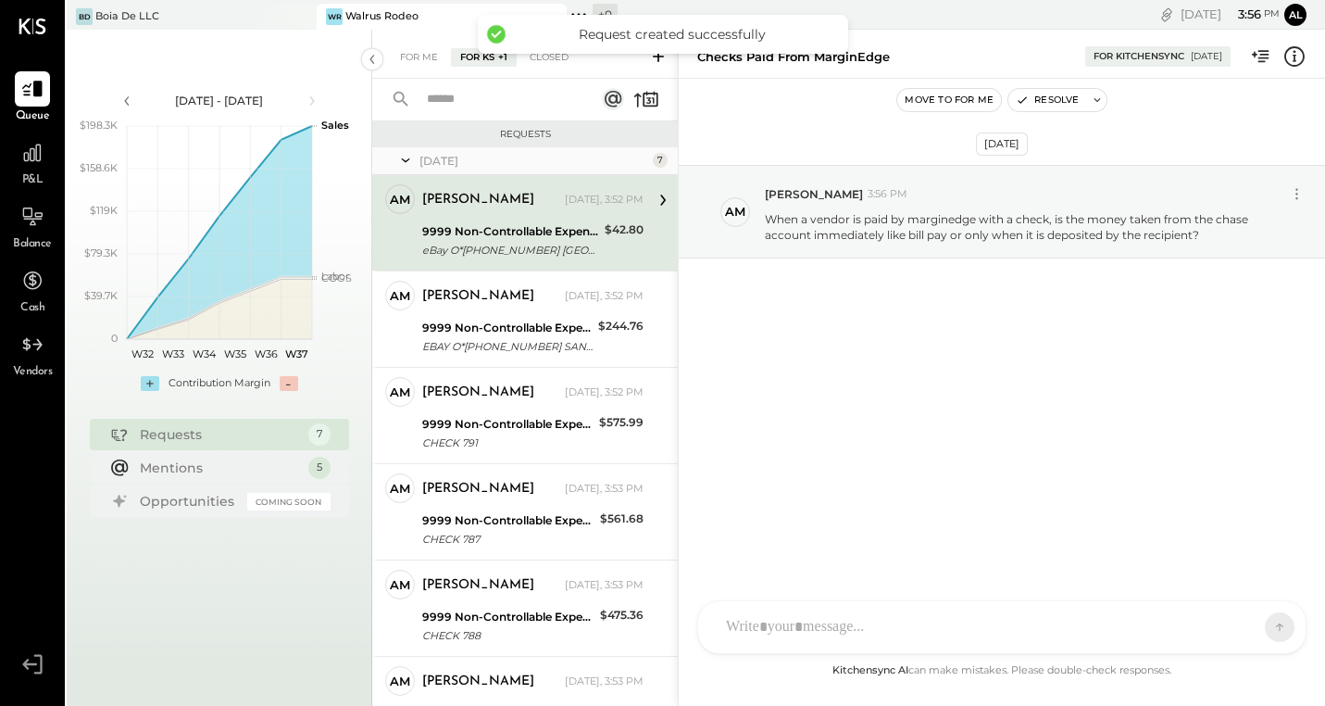
scroll to position [182, 0]
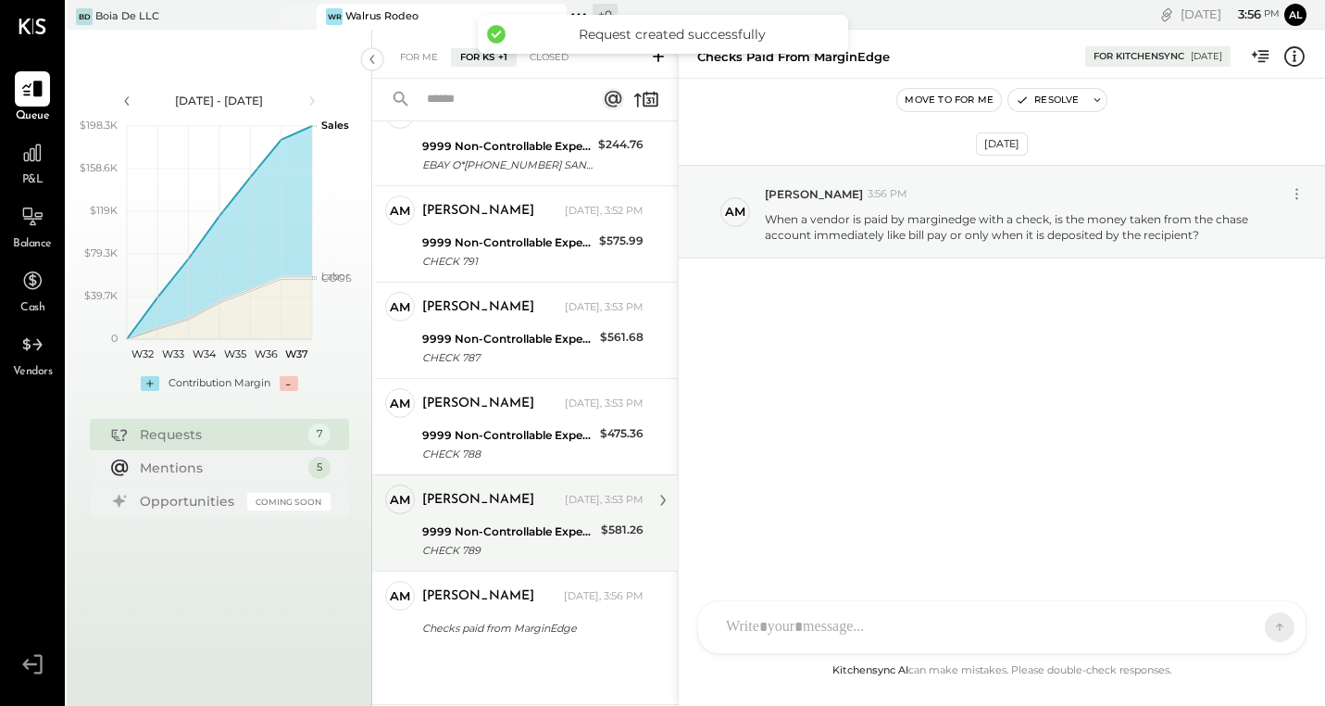
click at [516, 537] on div "9999 Non-Controllable Expenses:Other Income and Expenses:To Be Classified P&L" at bounding box center [508, 531] width 173 height 19
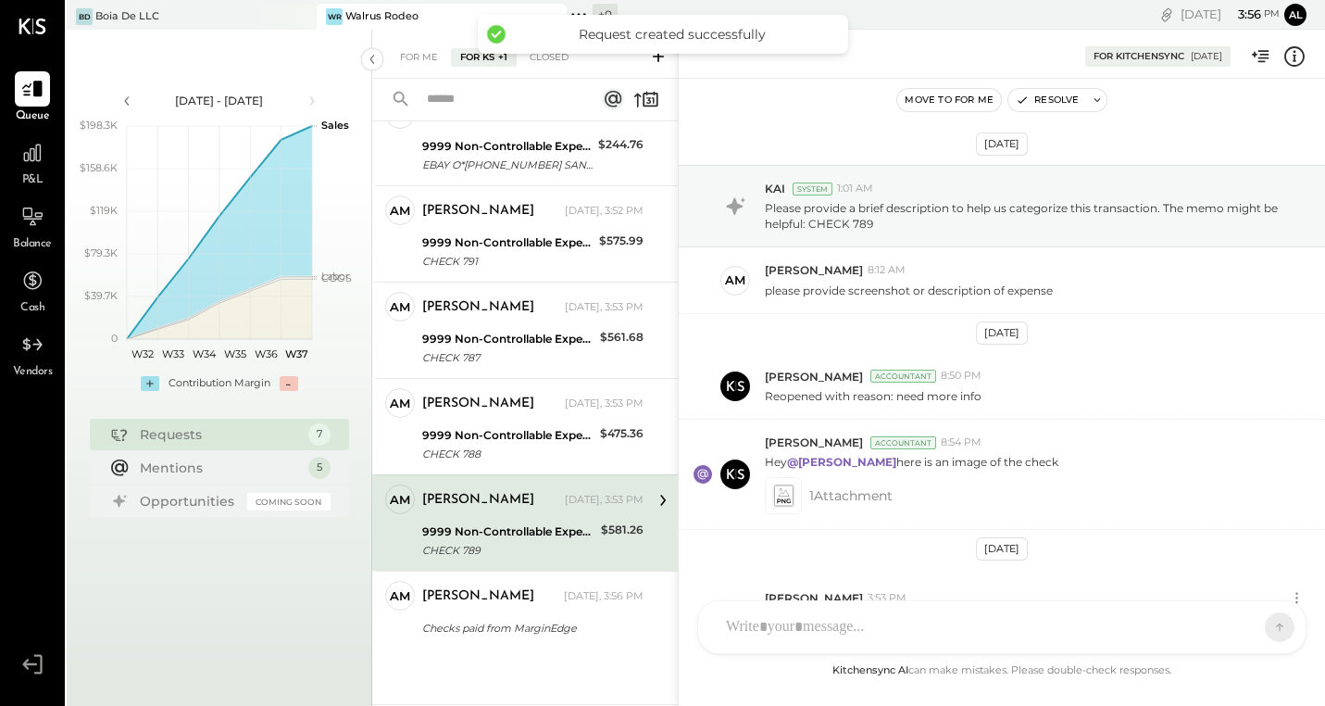
scroll to position [124, 0]
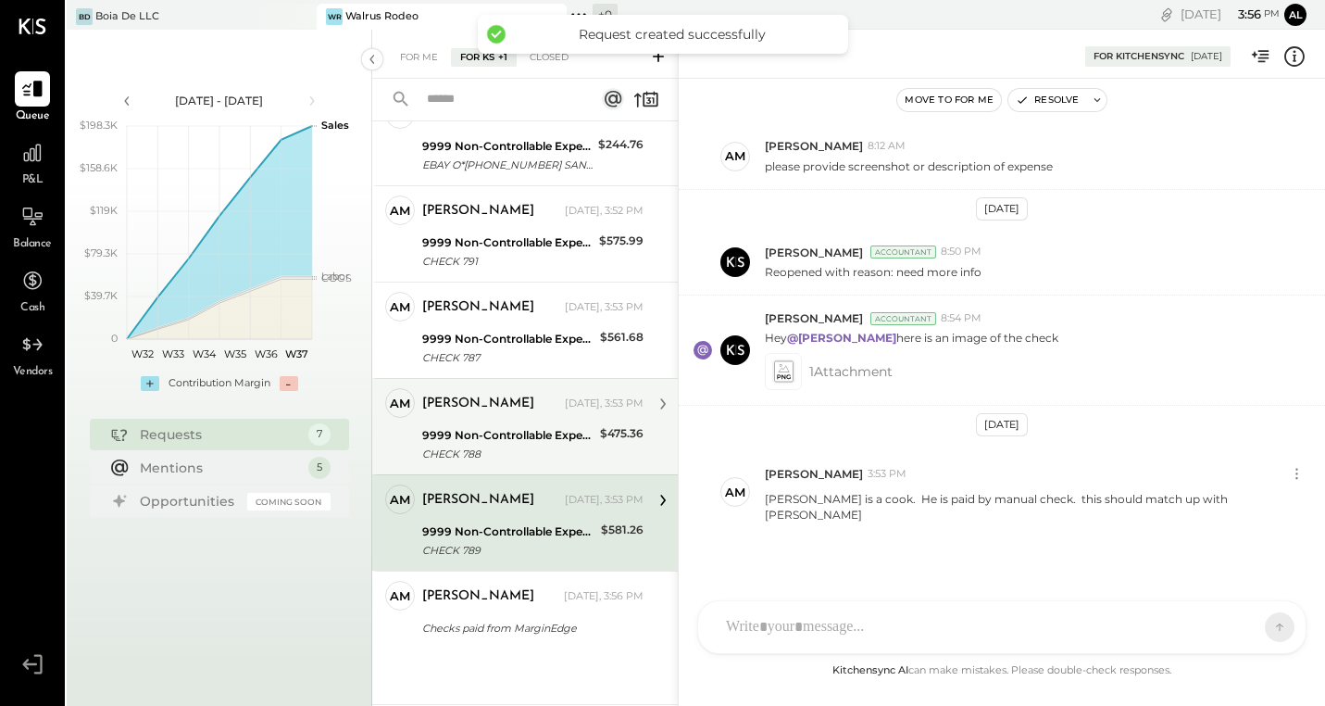
click at [511, 403] on div "[PERSON_NAME]" at bounding box center [491, 403] width 139 height 19
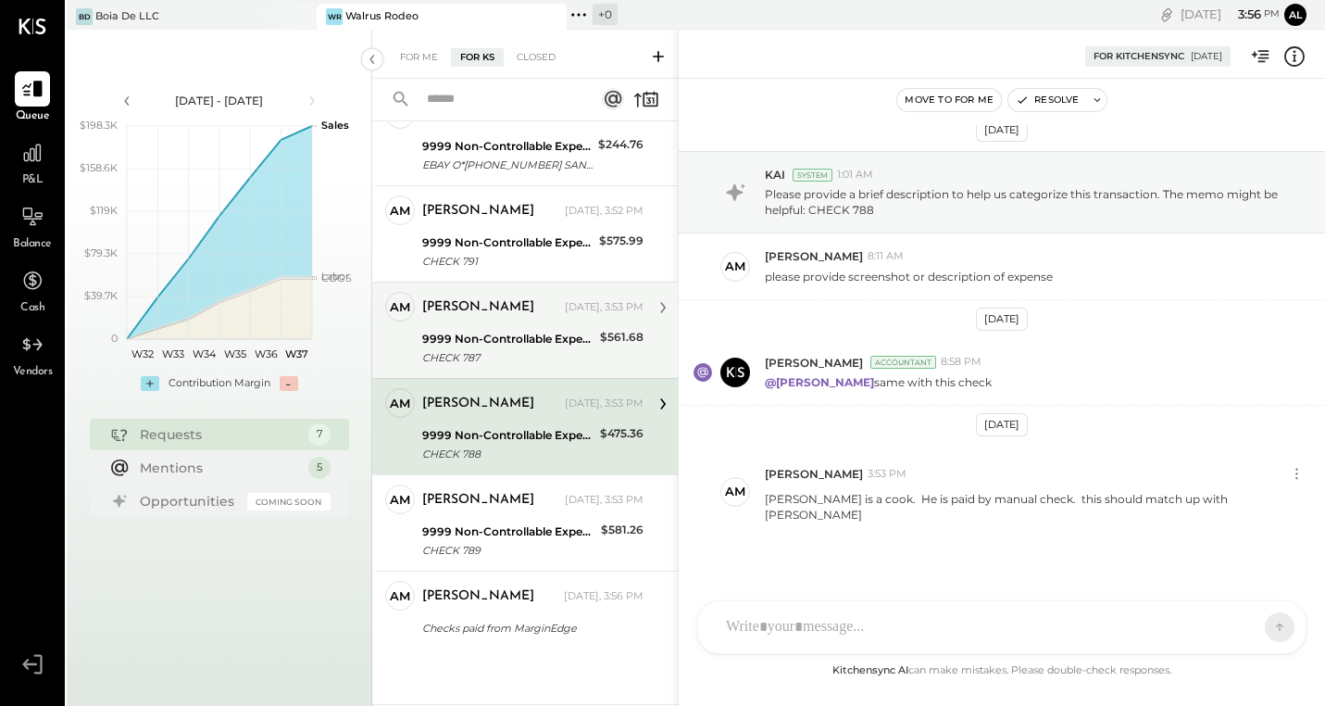
click at [513, 350] on div "CHECK 787" at bounding box center [508, 357] width 172 height 19
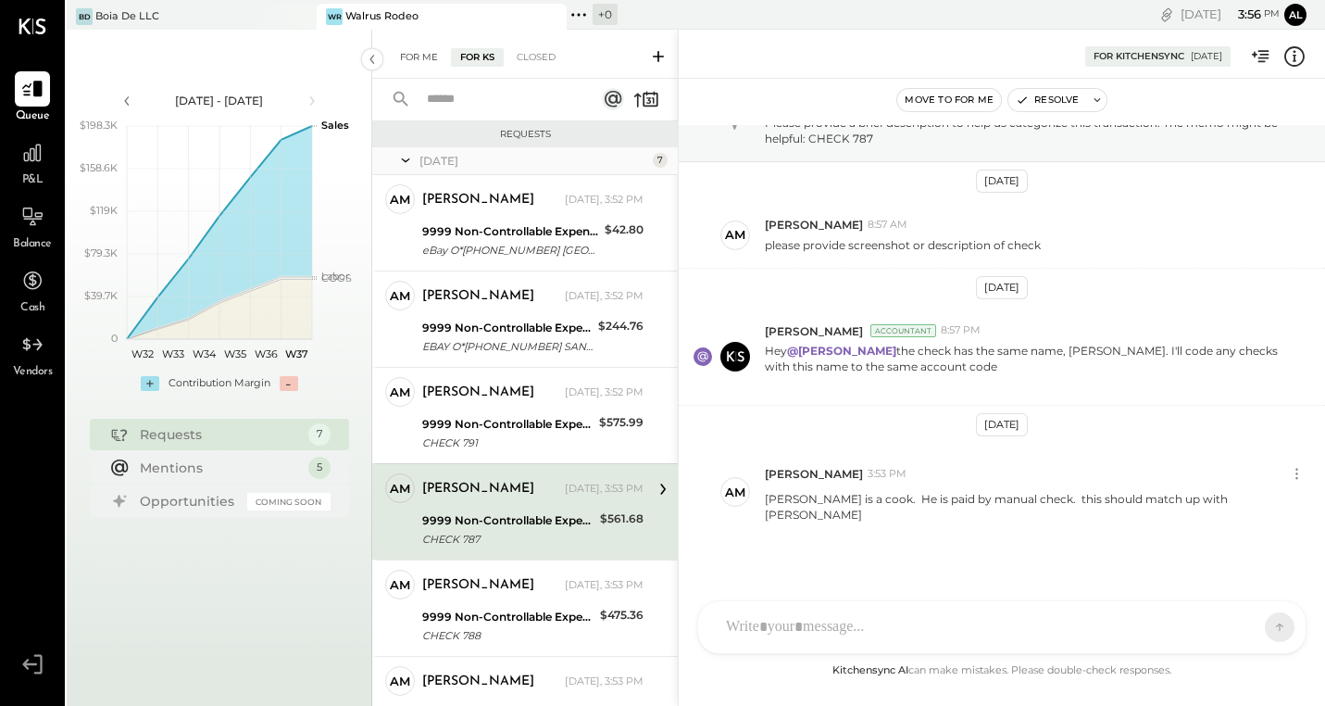
click at [426, 51] on div "For Me" at bounding box center [419, 57] width 56 height 19
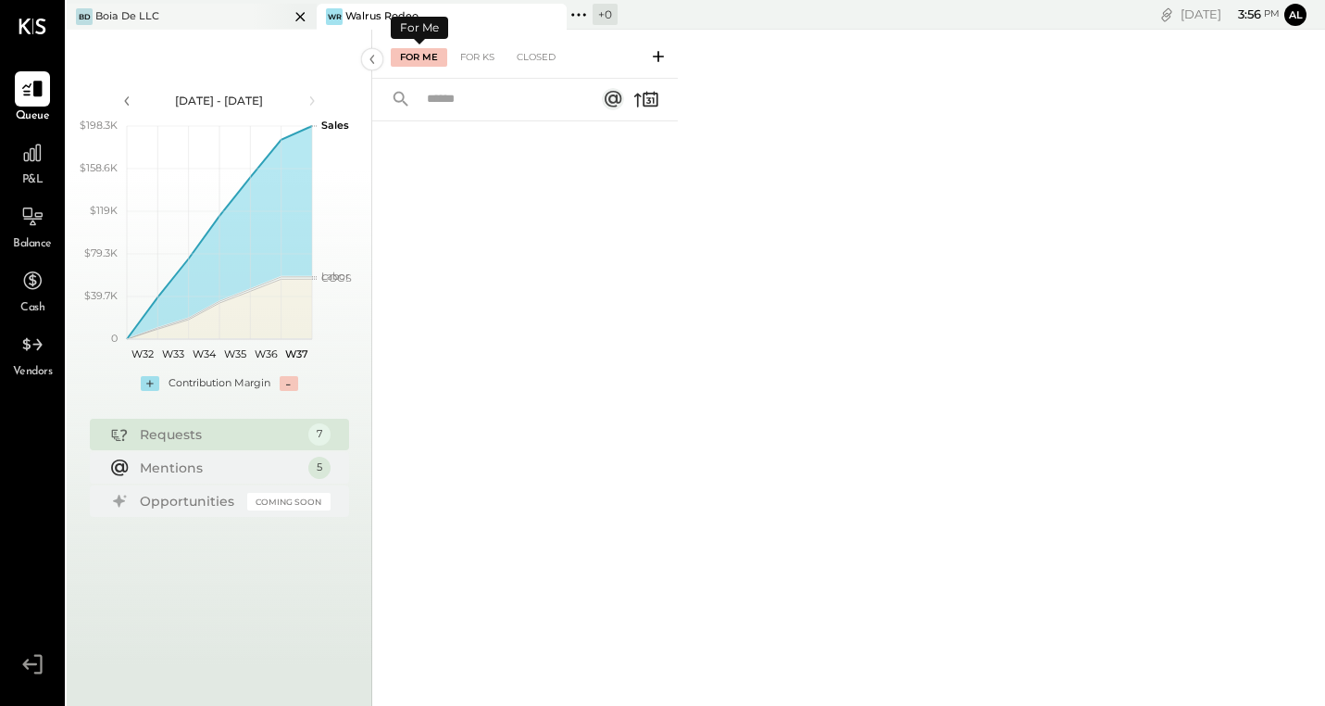
click at [244, 19] on div "[PERSON_NAME] De LLC" at bounding box center [178, 16] width 222 height 17
